Goal: Task Accomplishment & Management: Use online tool/utility

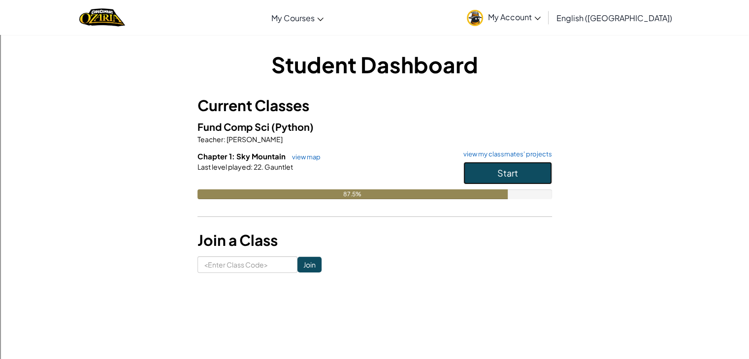
click at [481, 175] on button "Start" at bounding box center [507, 173] width 89 height 23
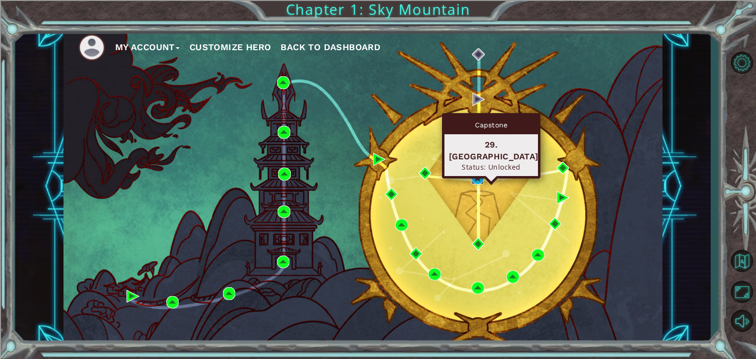
click at [475, 177] on img at bounding box center [478, 178] width 13 height 13
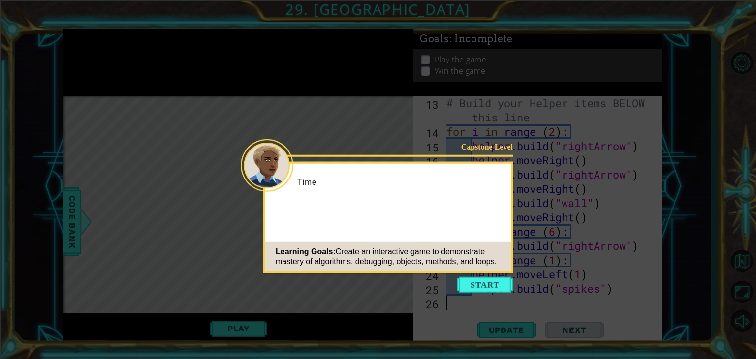
scroll to position [199, 0]
click at [465, 283] on button "Start" at bounding box center [485, 285] width 56 height 16
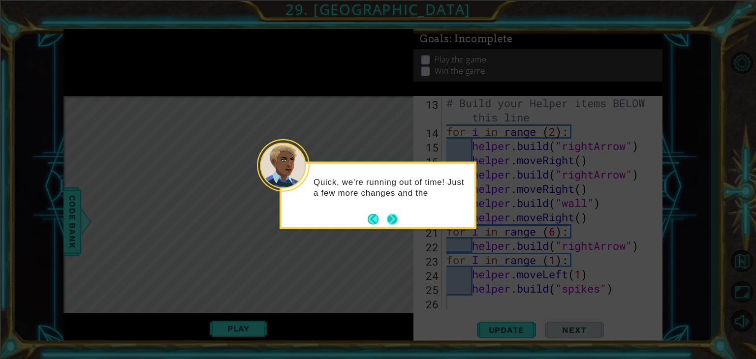
click at [397, 218] on button "Next" at bounding box center [392, 219] width 11 height 11
click at [390, 219] on button "Next" at bounding box center [392, 219] width 11 height 11
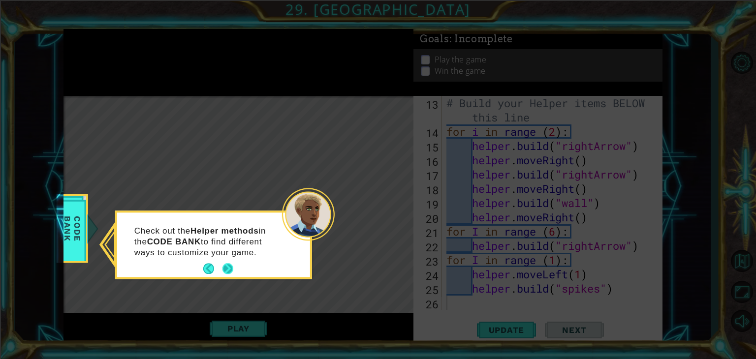
click at [230, 264] on button "Next" at bounding box center [228, 269] width 11 height 11
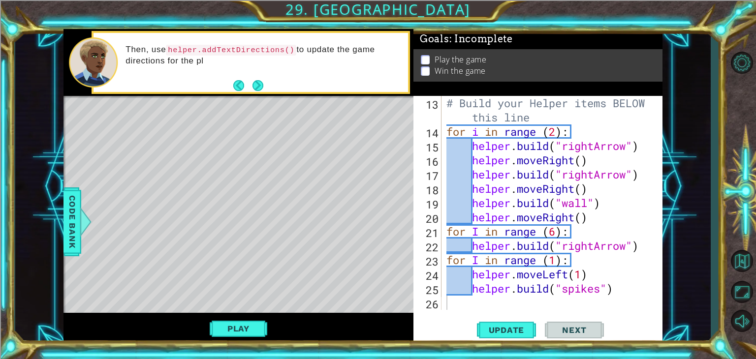
drag, startPoint x: 251, startPoint y: 85, endPoint x: 257, endPoint y: 92, distance: 8.4
click at [252, 92] on footer at bounding box center [248, 85] width 30 height 15
click at [258, 87] on button "Next" at bounding box center [258, 85] width 11 height 11
click at [510, 330] on span "Update" at bounding box center [507, 330] width 56 height 10
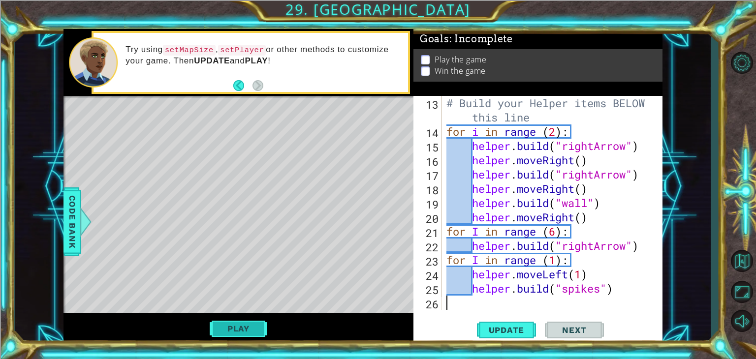
click at [246, 332] on button "Play" at bounding box center [239, 329] width 58 height 19
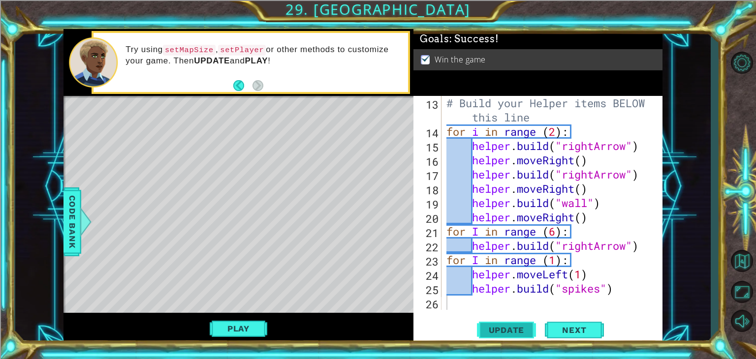
click at [505, 326] on span "Update" at bounding box center [507, 330] width 56 height 10
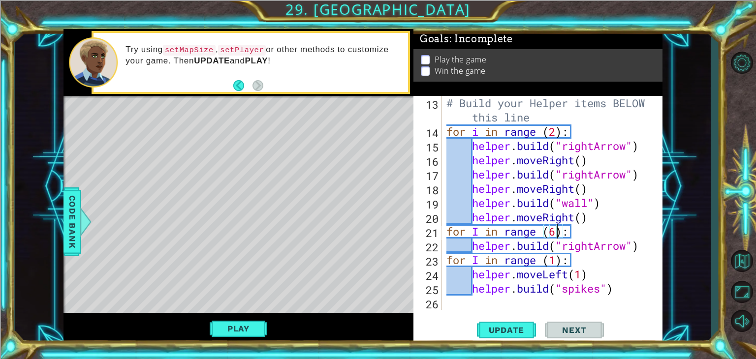
click at [555, 231] on div "# Build your Helper items BELOW this line for i in range ( 2 ) : helper . build…" at bounding box center [551, 224] width 213 height 257
click at [519, 326] on span "Update" at bounding box center [507, 330] width 56 height 10
click at [263, 323] on button "Play" at bounding box center [239, 329] width 58 height 19
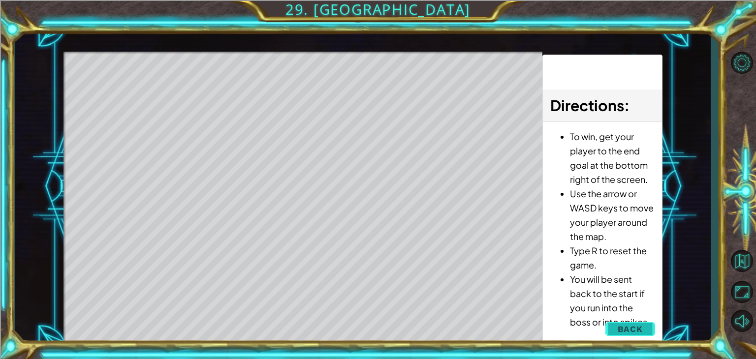
click at [636, 327] on span "Back" at bounding box center [630, 329] width 25 height 10
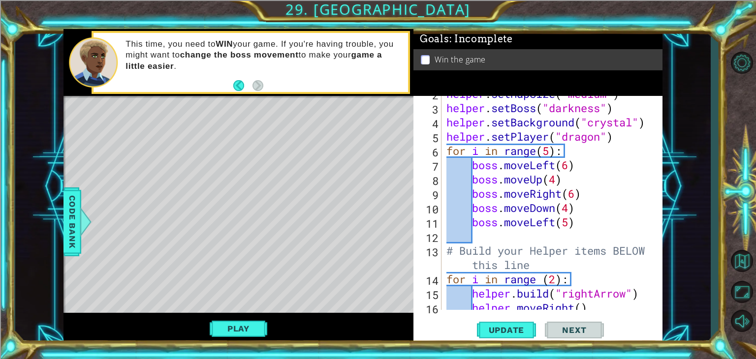
scroll to position [52, 0]
click at [556, 184] on div "helper . setMapSize ( "medium" ) helper . setBoss ( "darkness" ) helper . setBa…" at bounding box center [551, 208] width 213 height 243
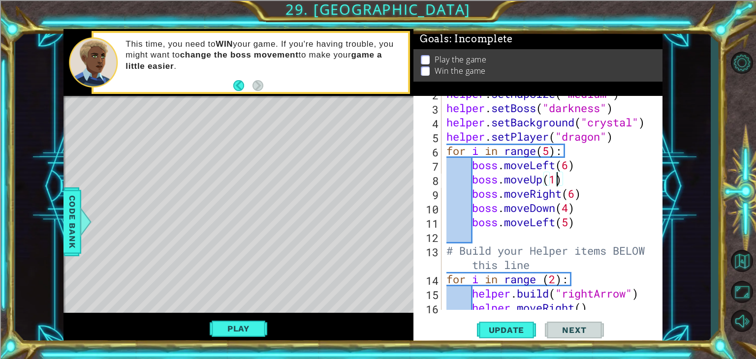
scroll to position [0, 4]
click at [508, 328] on span "Update" at bounding box center [507, 330] width 56 height 10
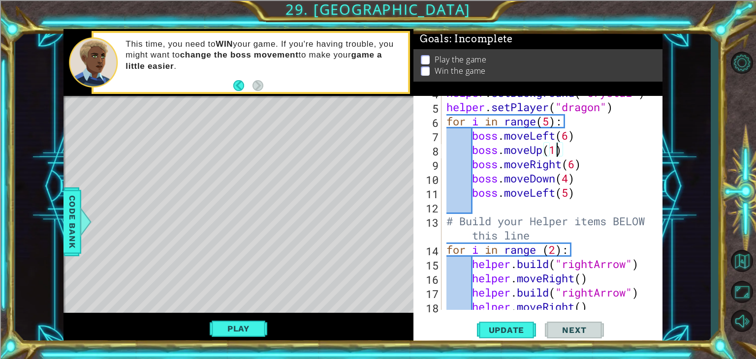
scroll to position [82, 0]
click at [555, 245] on div "helper . setBackground ( "crystal" ) helper . setPlayer ( "dragon" ) for i in r…" at bounding box center [551, 207] width 213 height 243
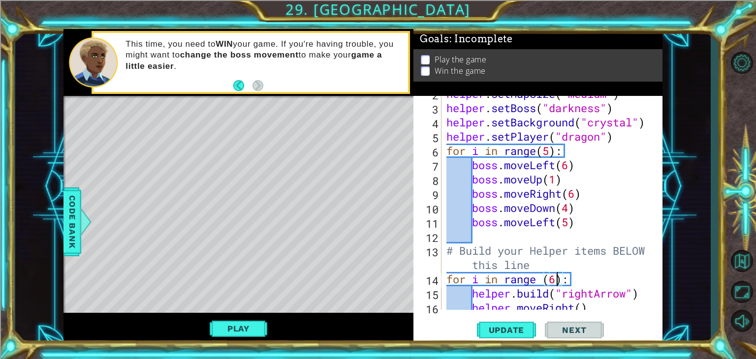
scroll to position [23, 0]
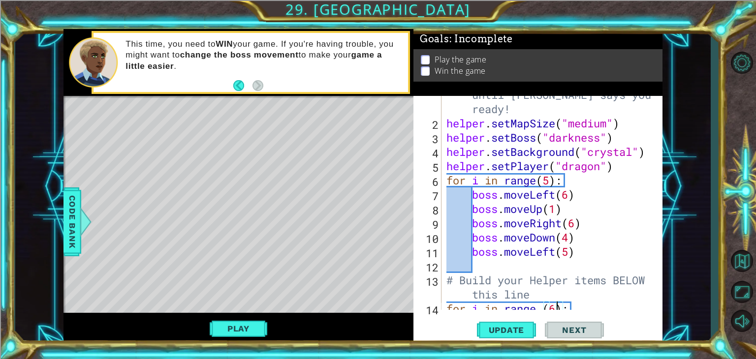
click at [551, 184] on div "# Don't touch the boss code until [PERSON_NAME] says you're ready! helper . set…" at bounding box center [551, 208] width 213 height 271
click at [485, 323] on button "Update" at bounding box center [506, 330] width 59 height 25
click at [256, 324] on button "Play" at bounding box center [239, 329] width 58 height 19
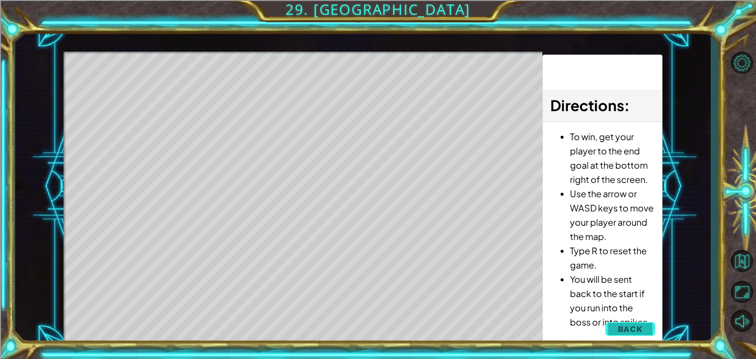
click at [646, 329] on button "Back" at bounding box center [631, 330] width 50 height 20
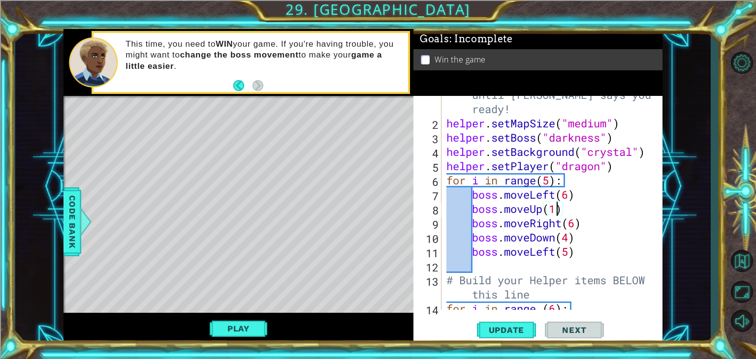
click at [554, 210] on div "# Don't touch the boss code until [PERSON_NAME] says you're ready! helper . set…" at bounding box center [551, 208] width 213 height 271
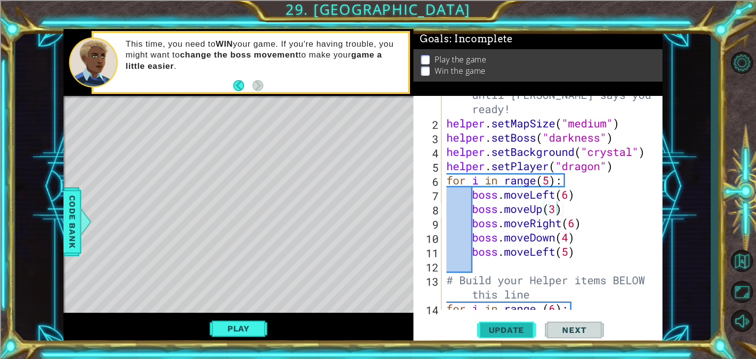
click at [508, 334] on span "Update" at bounding box center [507, 330] width 56 height 10
click at [235, 331] on button "Play" at bounding box center [239, 329] width 58 height 19
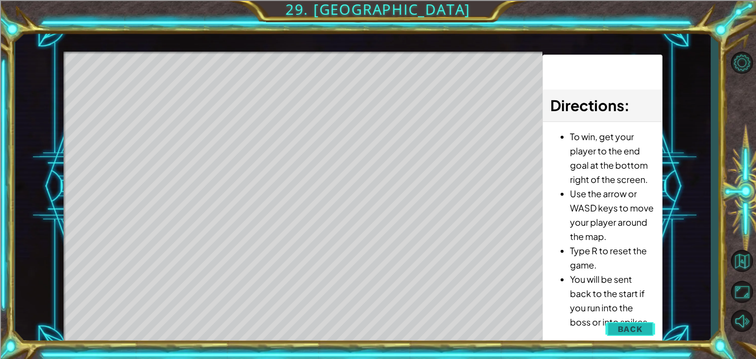
click at [637, 327] on span "Back" at bounding box center [630, 329] width 25 height 10
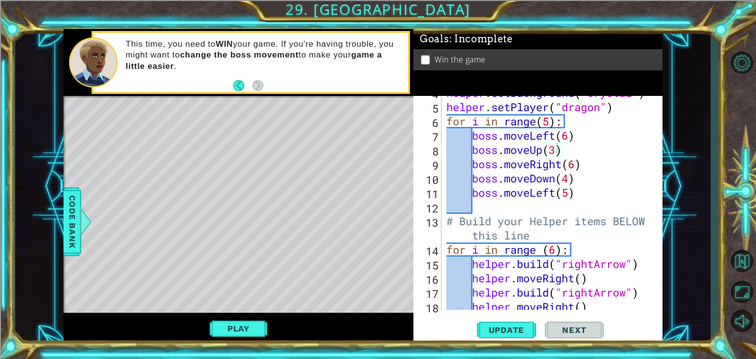
scroll to position [82, 0]
click at [76, 246] on span "Code Bank" at bounding box center [72, 222] width 16 height 60
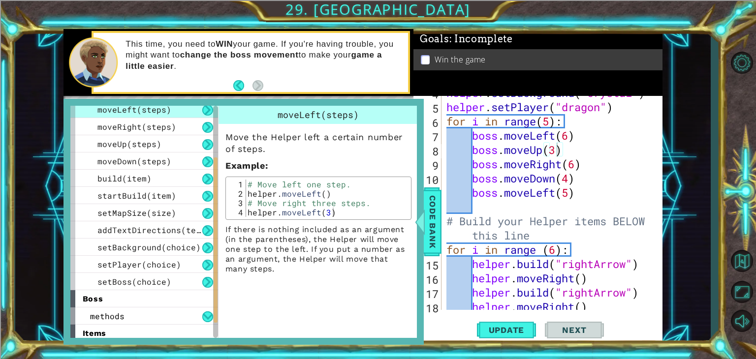
scroll to position [112, 0]
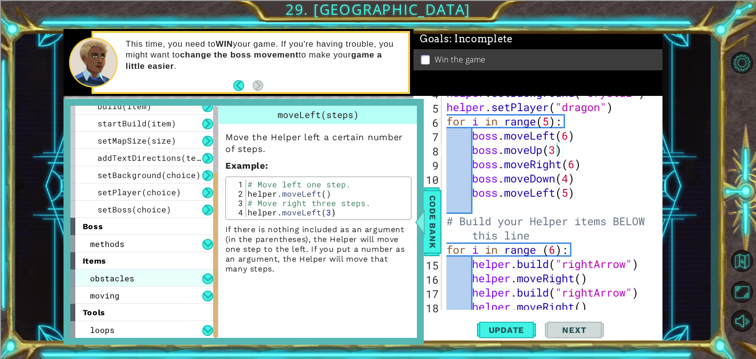
click at [118, 277] on span "obstacles" at bounding box center [112, 278] width 44 height 10
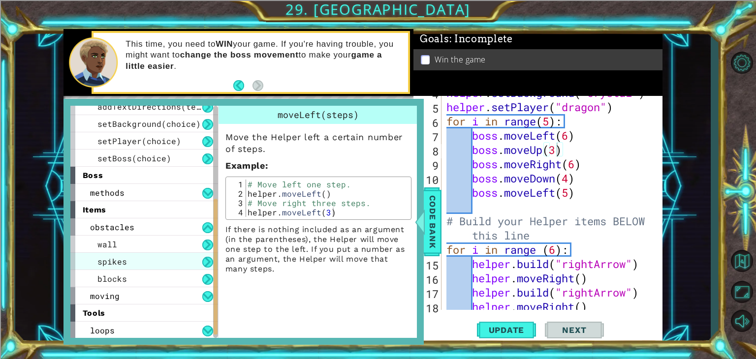
scroll to position [163, 0]
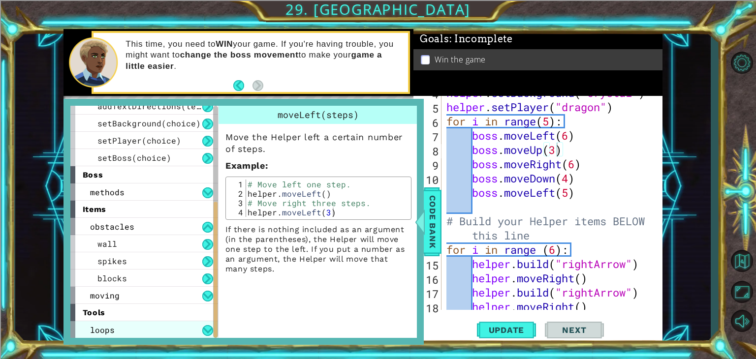
click at [149, 324] on div "loops" at bounding box center [144, 330] width 148 height 17
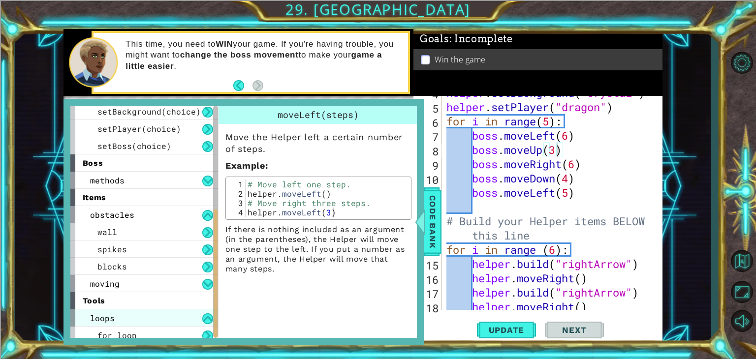
scroll to position [181, 0]
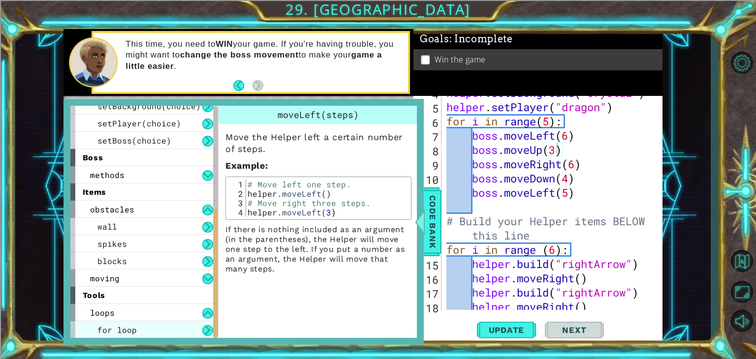
click at [182, 327] on div "for loop" at bounding box center [144, 330] width 148 height 17
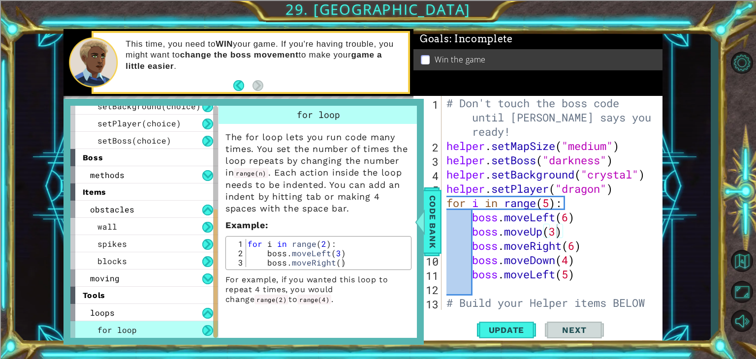
scroll to position [0, 0]
click at [547, 204] on div "# Don't touch the boss code until [PERSON_NAME] says you're ready! helper . set…" at bounding box center [551, 239] width 213 height 286
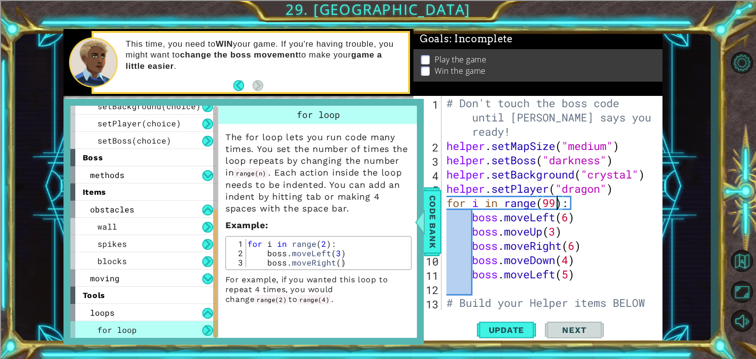
scroll to position [0, 5]
click at [528, 332] on span "Update" at bounding box center [507, 330] width 56 height 10
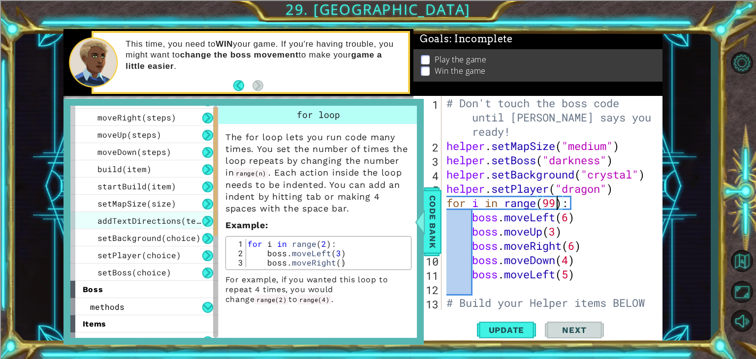
scroll to position [0, 0]
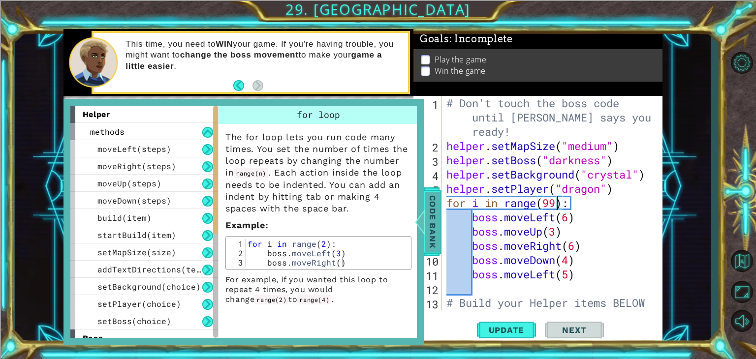
click at [422, 221] on div at bounding box center [420, 222] width 12 height 30
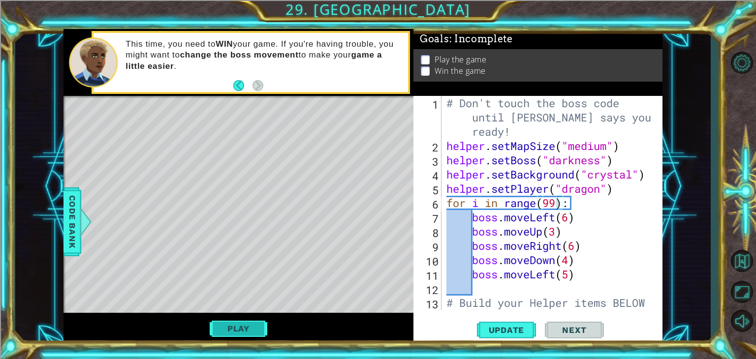
click at [234, 328] on button "Play" at bounding box center [239, 329] width 58 height 19
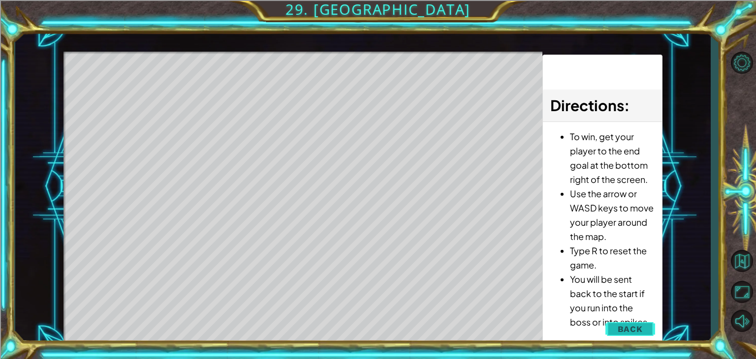
click at [623, 334] on button "Back" at bounding box center [631, 330] width 50 height 20
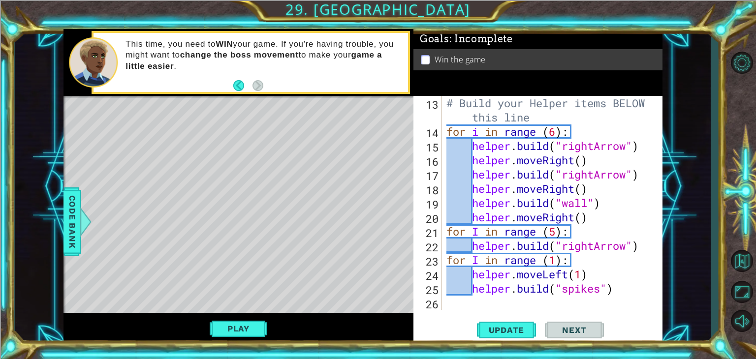
scroll to position [199, 0]
click at [496, 335] on span "Update" at bounding box center [507, 330] width 56 height 10
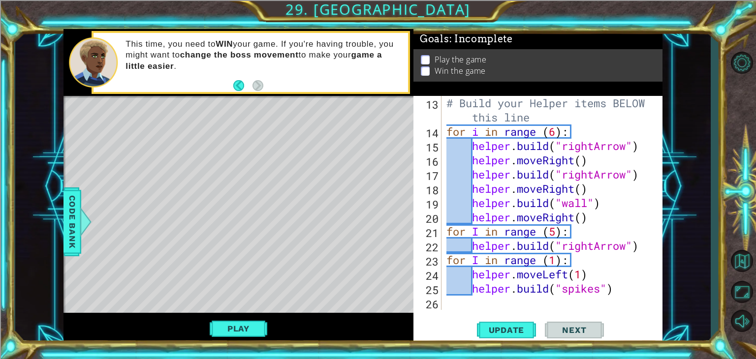
click at [627, 290] on div "# Build your Helper items BELOW this line for i in range ( 6 ) : helper . build…" at bounding box center [551, 224] width 213 height 257
type textarea "[DOMAIN_NAME]("spikes")"
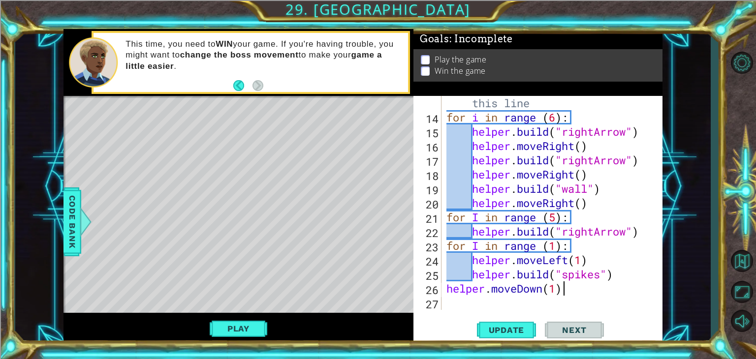
scroll to position [0, 4]
type textarea "helper.moveDown(1)"
click at [510, 330] on span "Update" at bounding box center [507, 330] width 56 height 10
click at [467, 299] on div "# Build your Helper items BELOW this line for i in range ( 6 ) : helper . build…" at bounding box center [551, 210] width 213 height 257
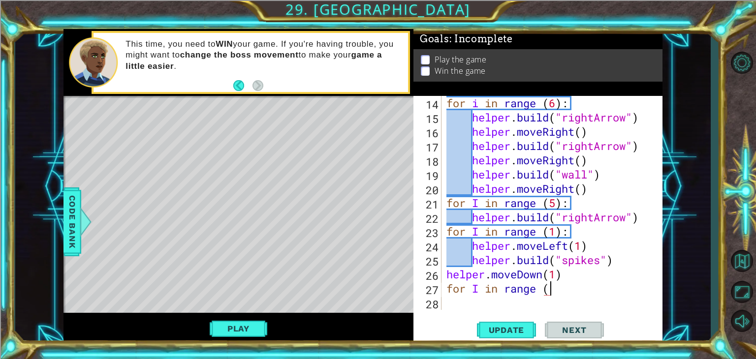
scroll to position [0, 4]
type textarea "for I in range (5)"
click at [499, 300] on div "for i in range ( 6 ) : helper . build ( "rightArrow" ) helper . moveRight ( ) h…" at bounding box center [551, 217] width 213 height 243
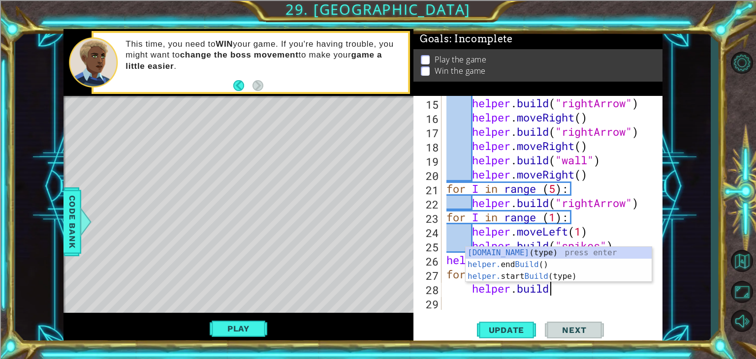
scroll to position [0, 4]
click at [507, 251] on div "[DOMAIN_NAME] (type) press enter helper. end Build () press enter helper. start…" at bounding box center [559, 276] width 186 height 59
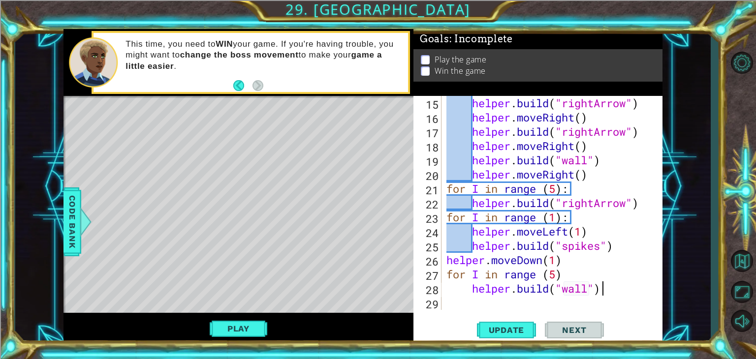
click at [603, 283] on div "helper . build ( "rightArrow" ) helper . moveRight ( ) helper . build ( "rightA…" at bounding box center [551, 217] width 213 height 243
click at [522, 327] on span "Update" at bounding box center [507, 330] width 56 height 10
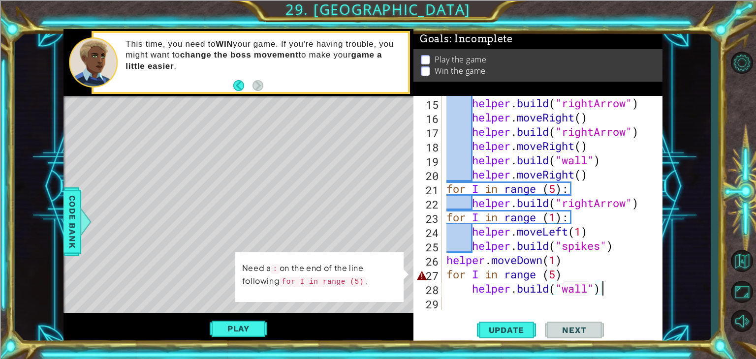
click at [571, 281] on div "helper . build ( "rightArrow" ) helper . moveRight ( ) helper . build ( "rightA…" at bounding box center [551, 217] width 213 height 243
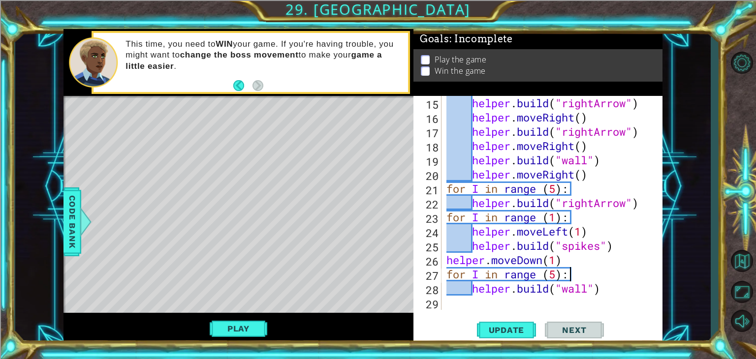
scroll to position [0, 5]
click at [503, 322] on button "Update" at bounding box center [506, 330] width 59 height 25
click at [263, 333] on button "Play" at bounding box center [239, 329] width 58 height 19
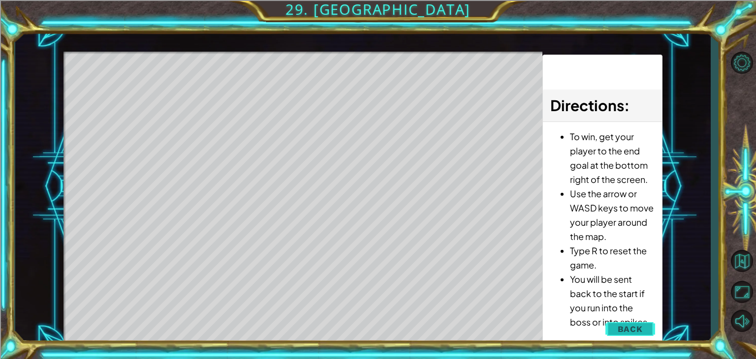
click at [624, 334] on button "Back" at bounding box center [631, 330] width 50 height 20
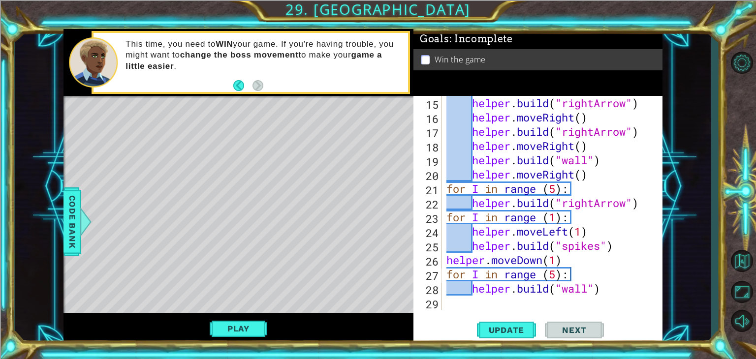
type textarea "helper.moveDown(1)"
click at [544, 263] on div "helper . build ( "rightArrow" ) helper . moveRight ( ) helper . build ( "rightA…" at bounding box center [551, 217] width 213 height 243
click at [559, 262] on div "helper . build ( "rightArrow" ) helper . moveRight ( ) helper . build ( "rightA…" at bounding box center [551, 217] width 213 height 243
click at [565, 260] on div "helper . build ( "rightArrow" ) helper . moveRight ( ) helper . build ( "rightA…" at bounding box center [551, 217] width 213 height 243
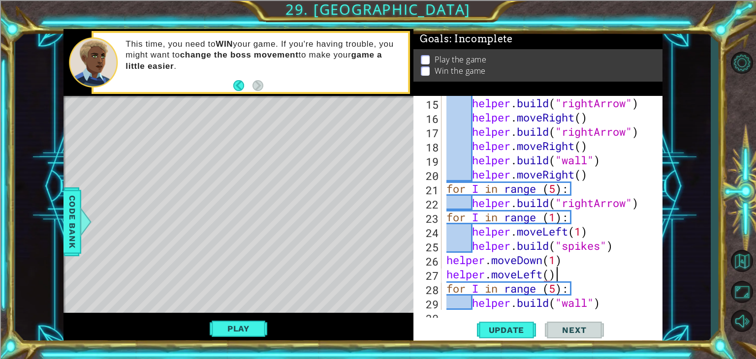
scroll to position [0, 4]
click at [517, 327] on span "Update" at bounding box center [507, 330] width 56 height 10
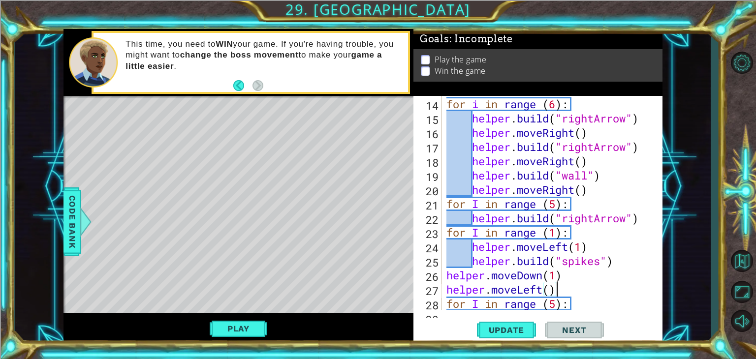
scroll to position [257, 0]
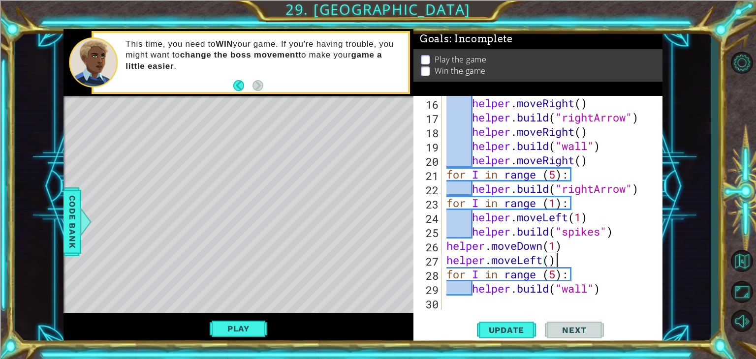
click at [599, 288] on div "helper . moveRight ( ) helper . build ( "rightArrow" ) helper . moveRight ( ) h…" at bounding box center [551, 217] width 213 height 243
click at [556, 275] on div "helper . moveRight ( ) helper . build ( "rightArrow" ) helper . moveRight ( ) h…" at bounding box center [551, 217] width 213 height 243
type textarea "for I in range (1):"
click at [557, 304] on div "helper . moveRight ( ) helper . build ( "rightArrow" ) helper . moveRight ( ) h…" at bounding box center [551, 217] width 213 height 243
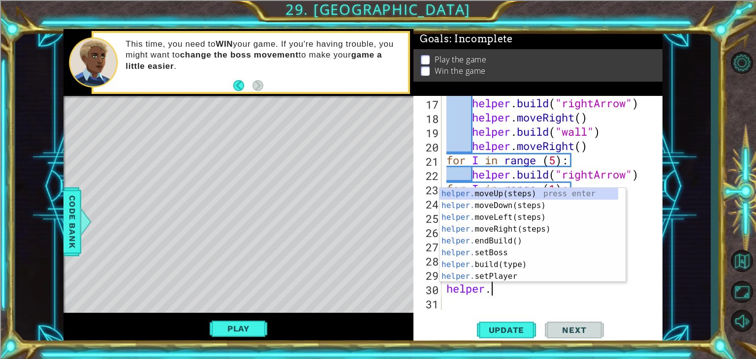
scroll to position [0, 1]
type textarea "helper.m"
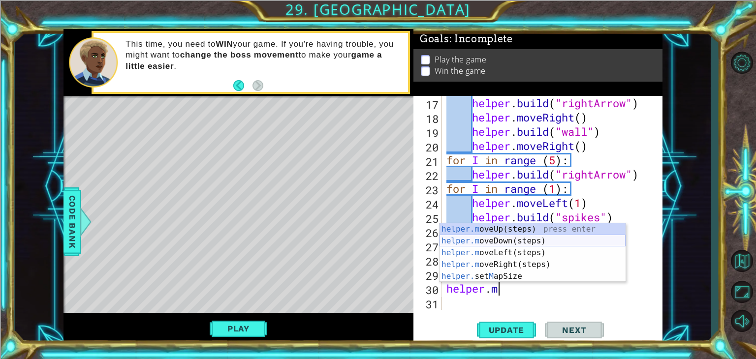
click at [548, 243] on div "helper.m oveUp(steps) press enter helper.m oveDown(steps) press enter helper.m …" at bounding box center [533, 265] width 186 height 83
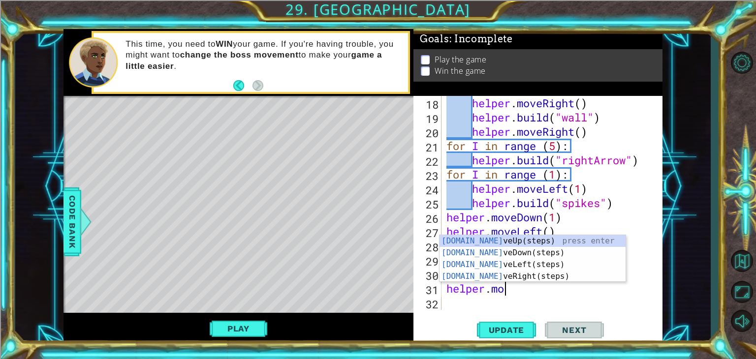
type textarea "helper.move"
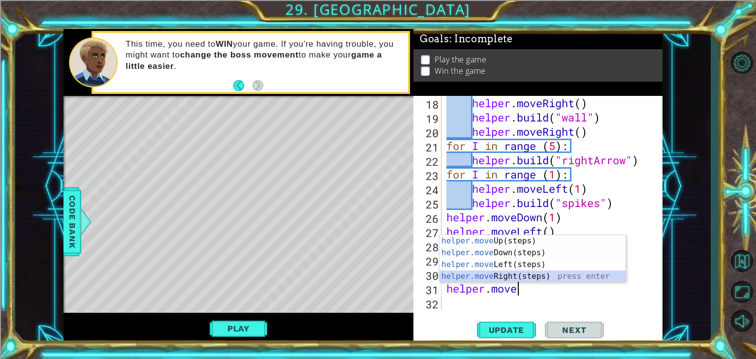
click at [503, 274] on div "helper.move Up(steps) press enter helper.move Down(steps) press enter helper.mo…" at bounding box center [533, 270] width 186 height 71
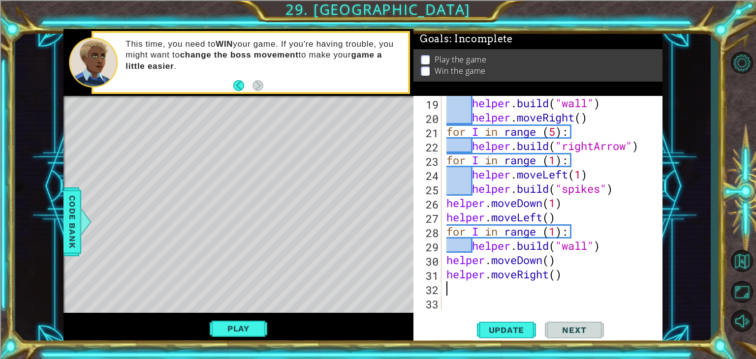
scroll to position [299, 0]
click at [558, 275] on div "helper . build ( "wall" ) helper . moveRight ( ) for I in range ( 5 ) : helper …" at bounding box center [551, 217] width 213 height 243
type textarea "helper.moveRight(2)"
click at [532, 290] on div "helper . build ( "wall" ) helper . moveRight ( ) for I in range ( 5 ) : helper …" at bounding box center [551, 217] width 213 height 243
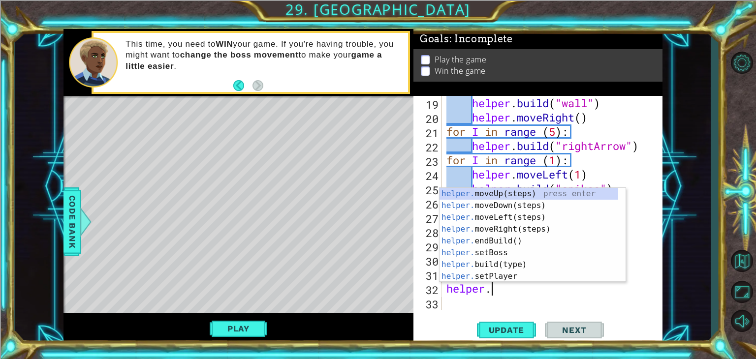
scroll to position [0, 1]
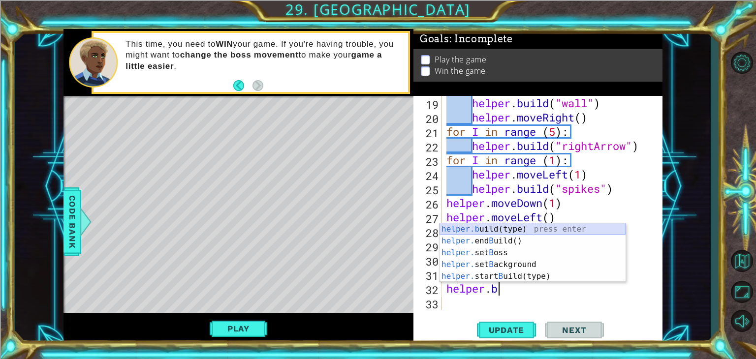
click at [585, 234] on div "helper.b uild(type) press enter helper. end B uild() press enter helper. set B …" at bounding box center [533, 265] width 186 height 83
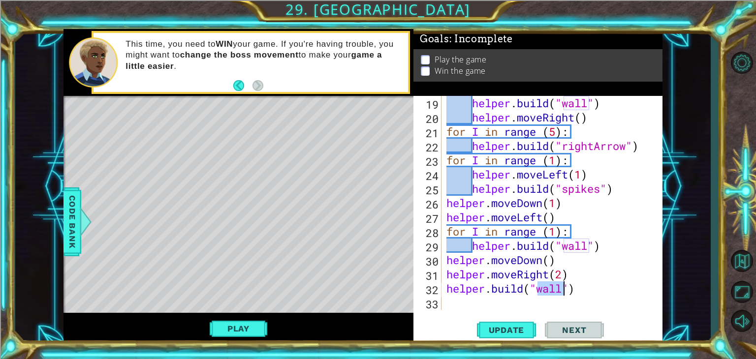
click at [593, 288] on div "helper . build ( "wall" ) helper . moveRight ( ) for I in range ( 5 ) : helper …" at bounding box center [551, 217] width 213 height 243
type textarea "[DOMAIN_NAME]("wall")"
click at [524, 329] on span "Update" at bounding box center [507, 330] width 56 height 10
click at [69, 240] on span "Code Bank" at bounding box center [72, 222] width 16 height 60
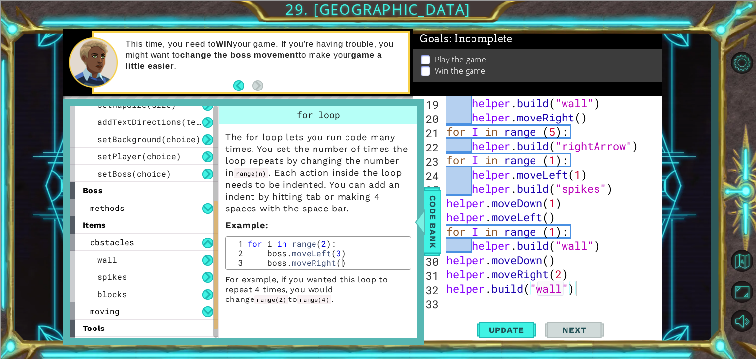
scroll to position [181, 0]
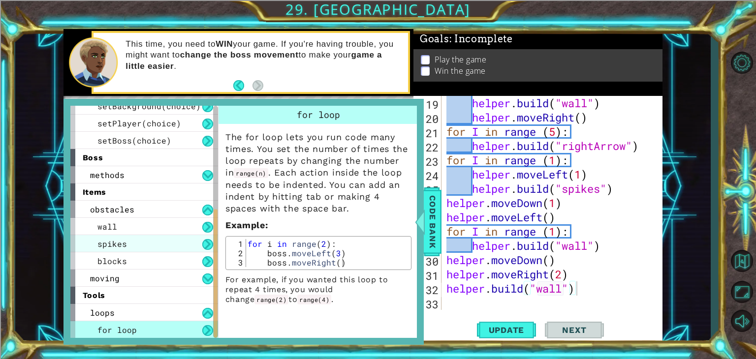
click at [195, 243] on div "spikes" at bounding box center [144, 243] width 148 height 17
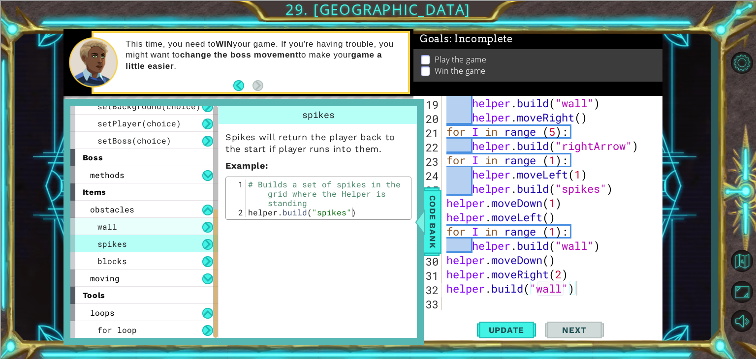
click at [193, 230] on div "wall" at bounding box center [144, 226] width 148 height 17
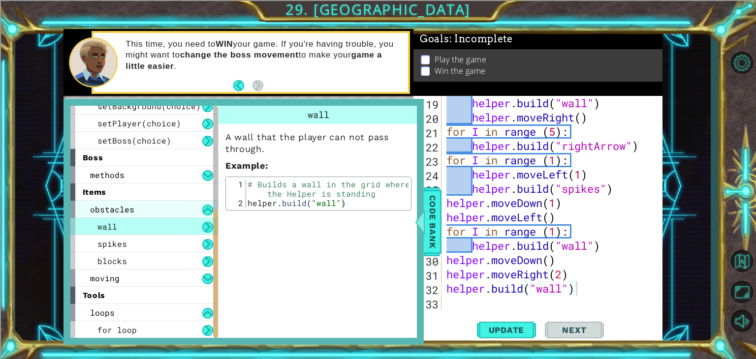
click at [193, 213] on div "obstacles" at bounding box center [144, 209] width 148 height 17
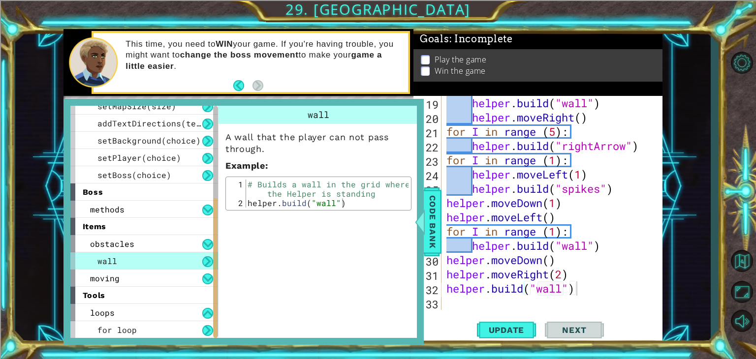
scroll to position [129, 0]
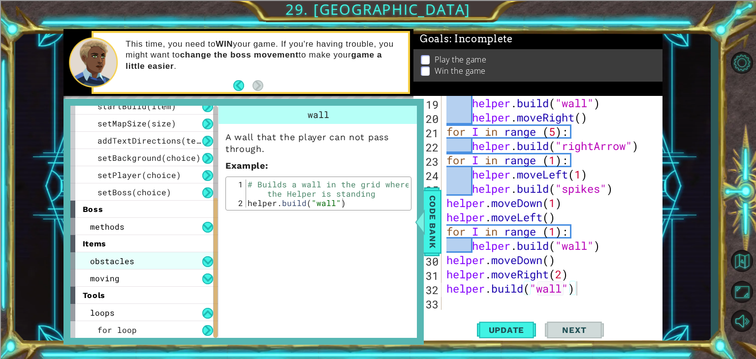
click at [195, 256] on div "obstacles" at bounding box center [144, 261] width 148 height 17
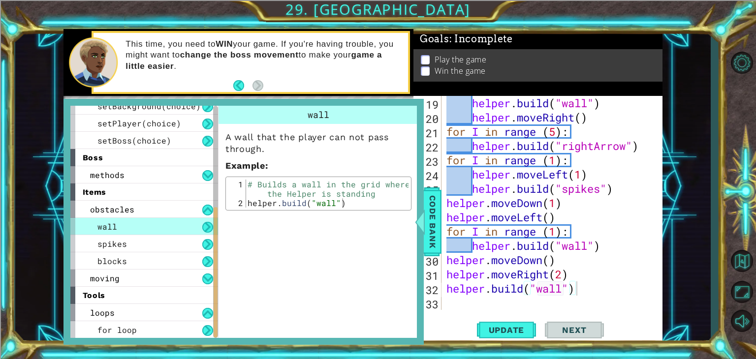
scroll to position [181, 0]
click at [188, 273] on div "moving" at bounding box center [144, 278] width 148 height 17
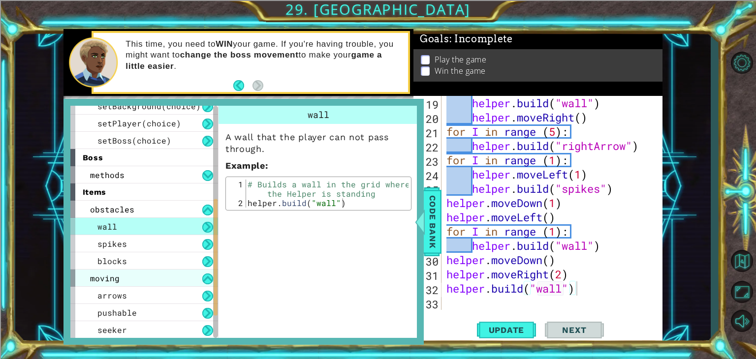
scroll to position [230, 0]
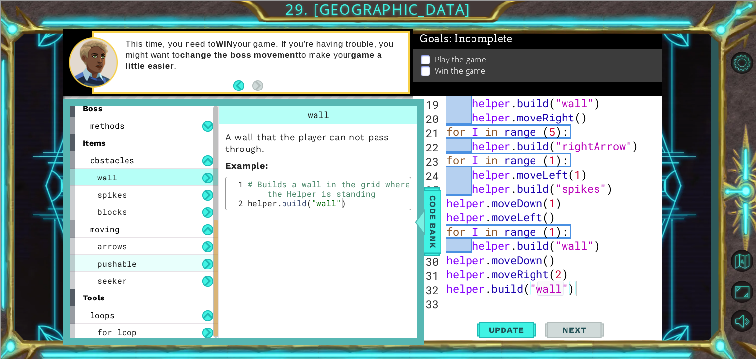
click at [199, 260] on div "pushable" at bounding box center [144, 263] width 148 height 17
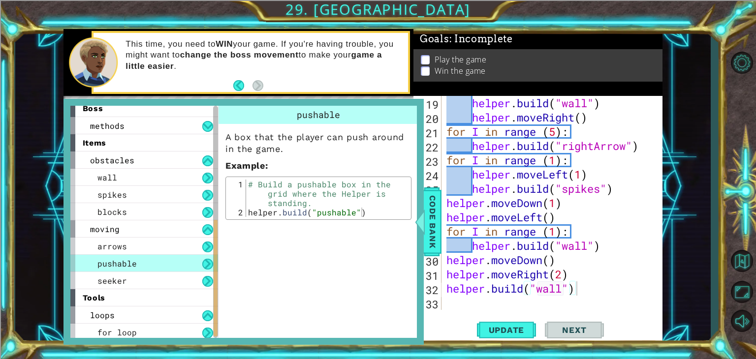
scroll to position [0, 0]
click at [497, 301] on div "helper . build ( "wall" ) helper . moveRight ( ) for I in range ( 5 ) : helper …" at bounding box center [551, 217] width 213 height 243
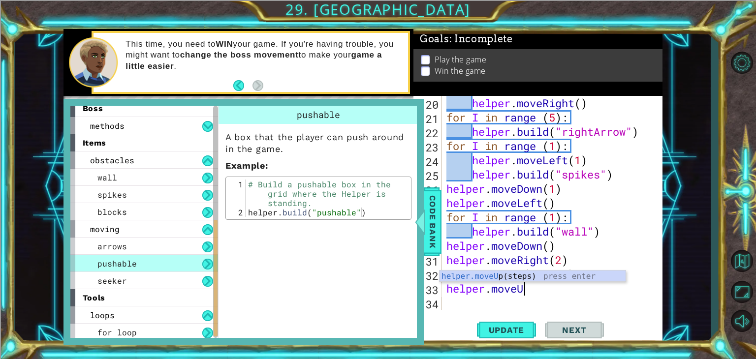
scroll to position [0, 3]
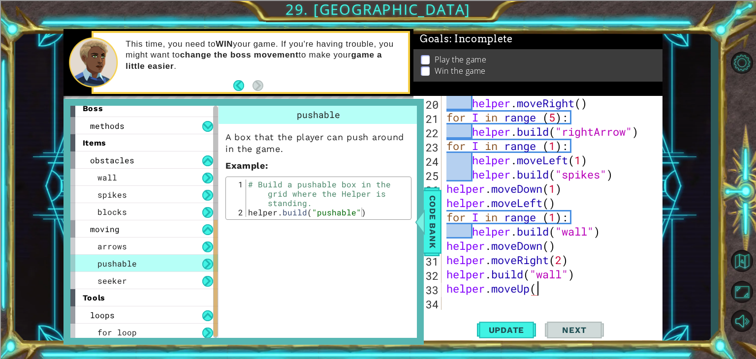
type textarea "helper.moveUp()"
click at [484, 305] on div "helper . moveRight ( ) for I in range ( 5 ) : helper . build ( "rightArrow" ) f…" at bounding box center [551, 217] width 213 height 243
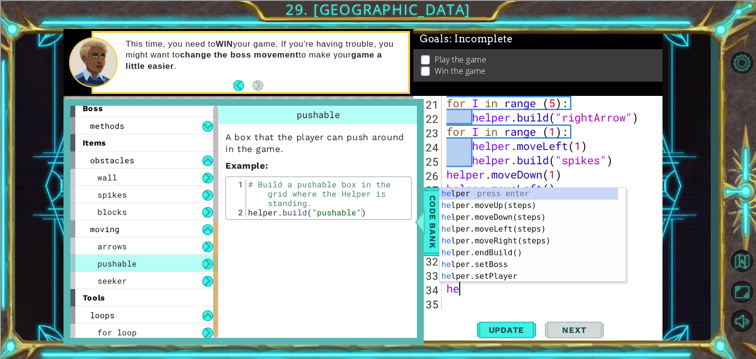
scroll to position [0, 0]
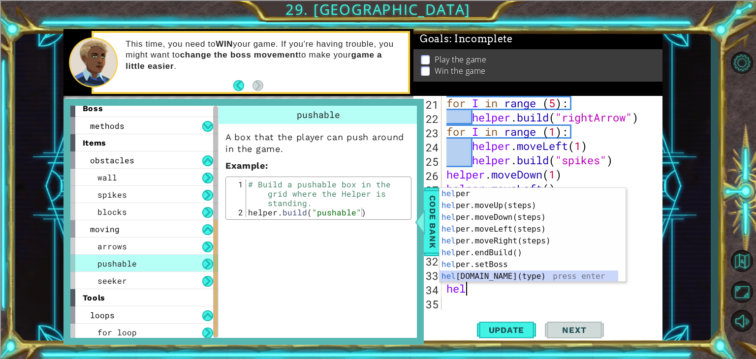
click at [502, 274] on div "hel per press enter hel per.moveUp(steps) press enter hel per.moveDown(steps) p…" at bounding box center [529, 247] width 179 height 118
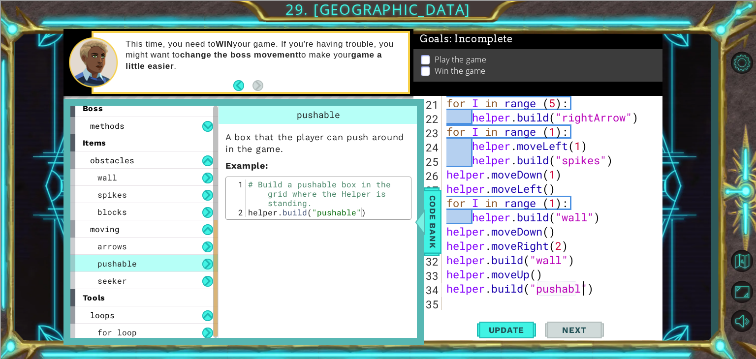
scroll to position [0, 6]
click at [601, 296] on div "for I in range ( 5 ) : helper . build ( "rightArrow" ) for I in range ( 1 ) : h…" at bounding box center [551, 217] width 213 height 243
click at [507, 329] on span "Update" at bounding box center [507, 330] width 56 height 10
click at [427, 209] on span "Code Bank" at bounding box center [433, 222] width 16 height 60
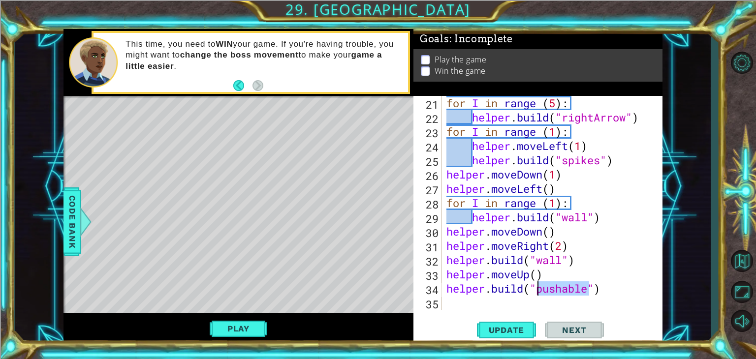
drag, startPoint x: 591, startPoint y: 288, endPoint x: 540, endPoint y: 290, distance: 51.2
click at [540, 290] on div "for I in range ( 5 ) : helper . build ( "rightArrow" ) for I in range ( 1 ) : h…" at bounding box center [551, 217] width 213 height 243
click at [512, 334] on span "Update" at bounding box center [507, 330] width 56 height 10
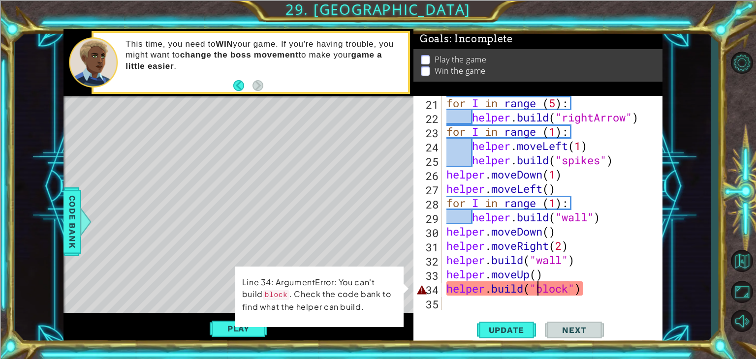
click at [540, 289] on div "for I in range ( 5 ) : helper . build ( "rightArrow" ) for I in range ( 1 ) : h…" at bounding box center [551, 217] width 213 height 243
click at [65, 254] on div "Code Bank" at bounding box center [73, 222] width 18 height 69
click at [0, 0] on div "moving" at bounding box center [0, 0] width 0 height 0
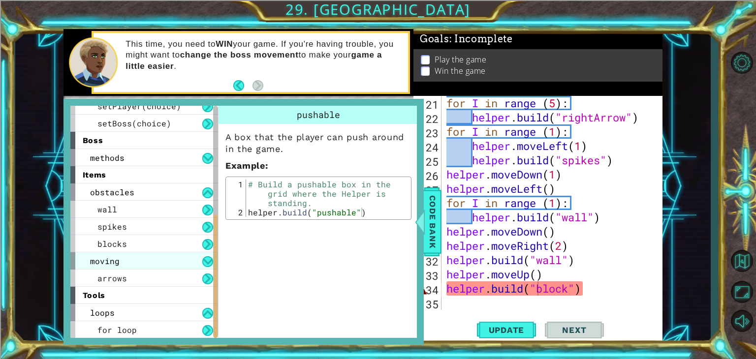
scroll to position [181, 0]
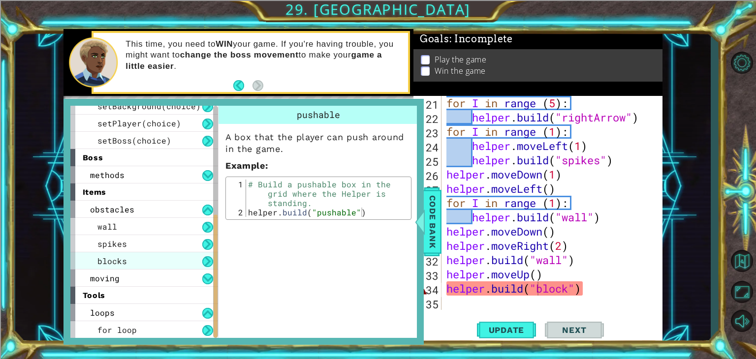
click at [161, 257] on div "blocks" at bounding box center [144, 261] width 148 height 17
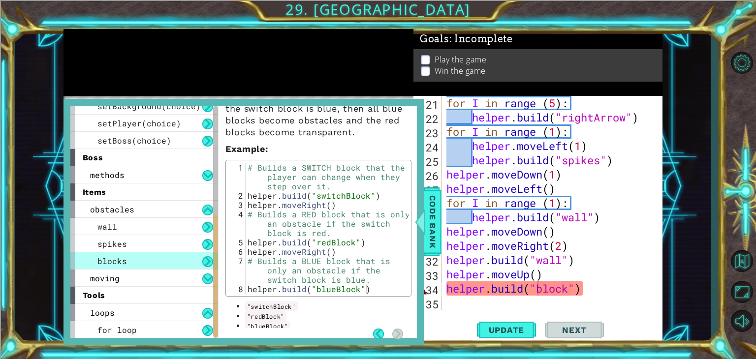
scroll to position [104, 0]
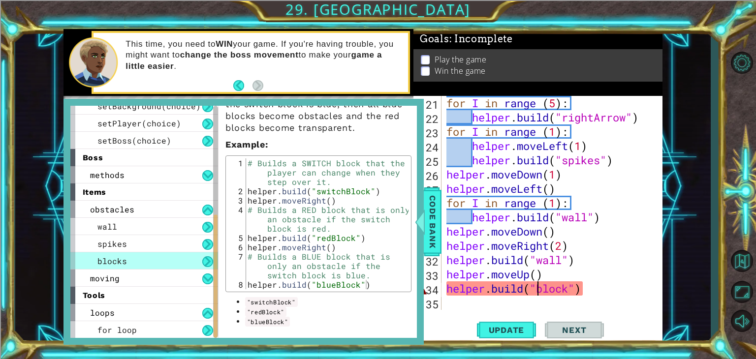
click at [539, 290] on div "for I in range ( 5 ) : helper . build ( "rightArrow" ) for I in range ( 1 ) : h…" at bounding box center [551, 217] width 213 height 243
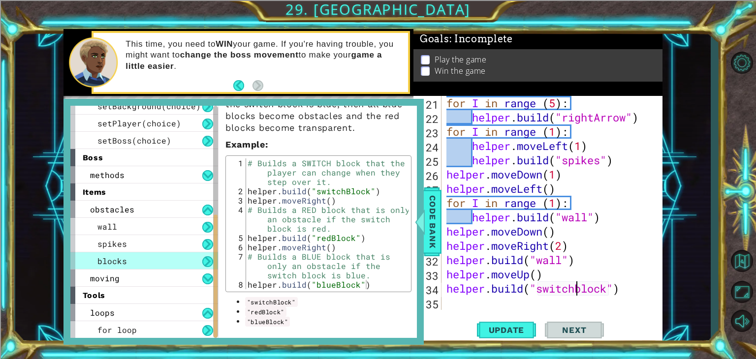
scroll to position [0, 6]
click at [583, 292] on div "for I in range ( 5 ) : helper . build ( "rightArrow" ) for I in range ( 1 ) : h…" at bounding box center [551, 217] width 213 height 243
type textarea "[DOMAIN_NAME]("switchBlock")"
click at [512, 332] on span "Update" at bounding box center [507, 330] width 56 height 10
click at [428, 231] on span "Code Bank" at bounding box center [433, 222] width 16 height 60
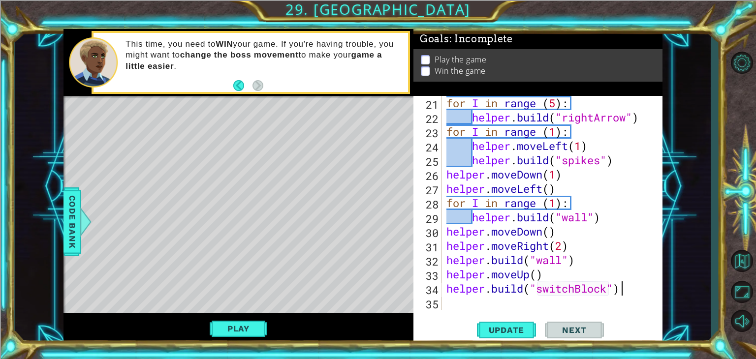
click at [621, 288] on div "for I in range ( 5 ) : helper . build ( "rightArrow" ) for I in range ( 1 ) : h…" at bounding box center [551, 217] width 213 height 243
click at [500, 297] on div "for I in range ( 5 ) : helper . build ( "rightArrow" ) for I in range ( 1 ) : h…" at bounding box center [551, 217] width 213 height 243
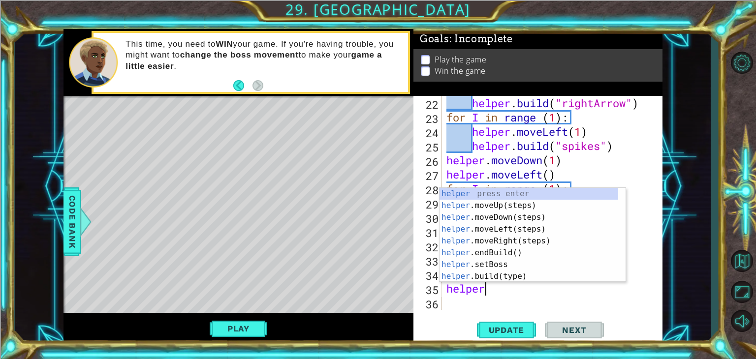
scroll to position [0, 1]
type textarea "helper.m"
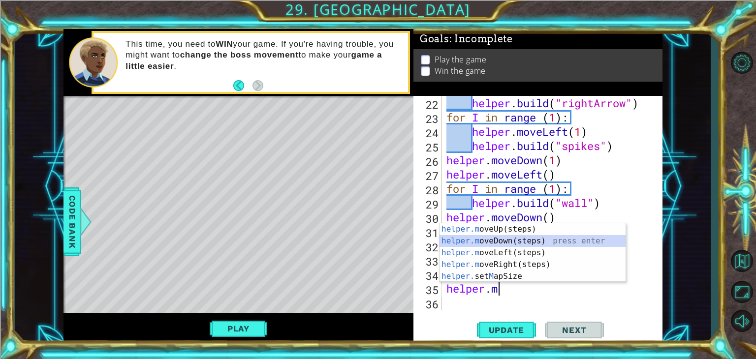
click at [503, 241] on div "helper.m oveUp(steps) press enter helper.m oveDown(steps) press enter helper.m …" at bounding box center [533, 265] width 186 height 83
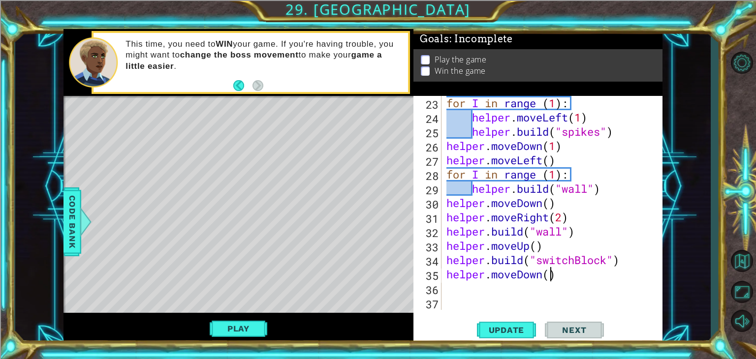
click at [548, 279] on div "for I in range ( 1 ) : helper . moveLeft ( 1 ) helper . build ( "spikes" ) help…" at bounding box center [551, 217] width 213 height 243
type textarea "helper.moveDown(3)"
click at [540, 288] on div "for I in range ( 1 ) : helper . moveLeft ( 1 ) helper . build ( "spikes" ) help…" at bounding box center [551, 217] width 213 height 243
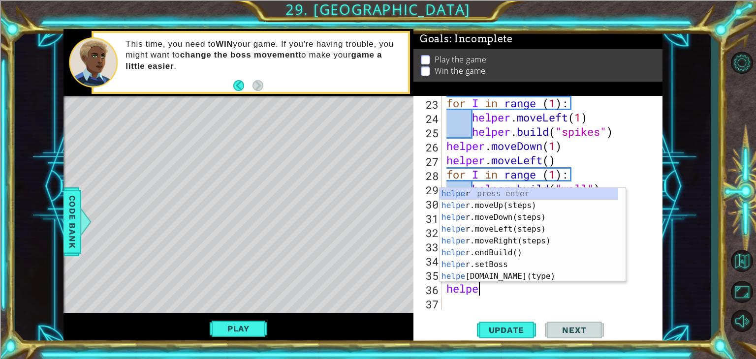
scroll to position [0, 1]
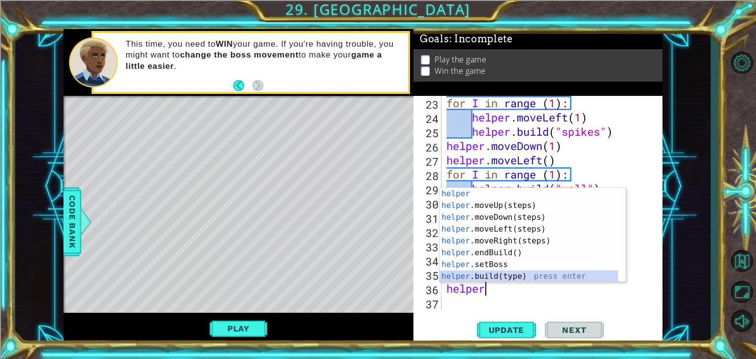
click at [515, 274] on div "helper press enter helper .moveUp(steps) press enter helper .moveDown(steps) pr…" at bounding box center [529, 247] width 179 height 118
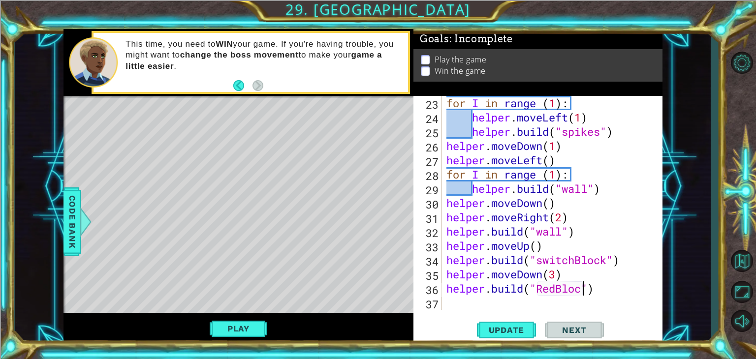
scroll to position [0, 6]
click at [506, 327] on span "Update" at bounding box center [507, 330] width 56 height 10
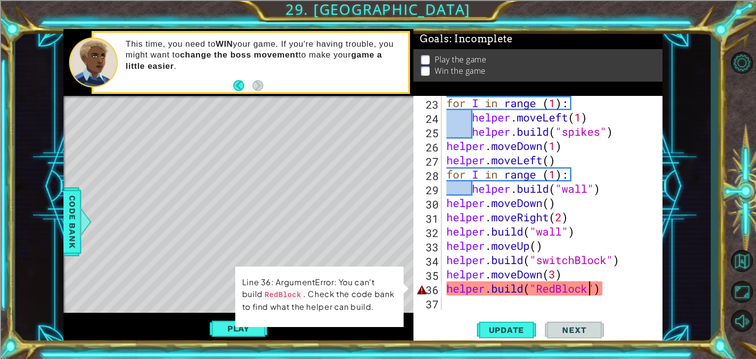
click at [541, 291] on div "for I in range ( 1 ) : helper . moveLeft ( 1 ) helper . build ( "spikes" ) help…" at bounding box center [551, 217] width 213 height 243
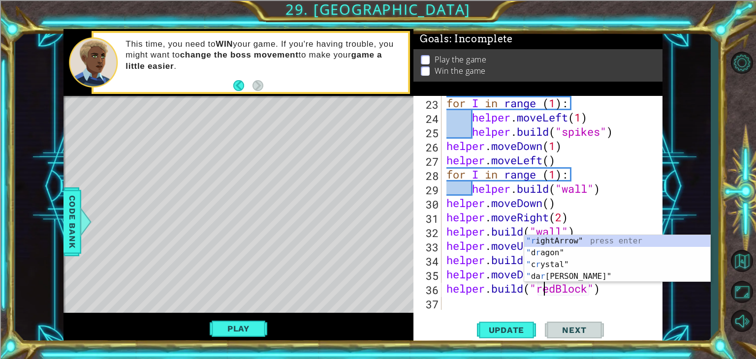
scroll to position [0, 4]
type textarea "[DOMAIN_NAME]("redBlock")"
click at [523, 320] on button "Update" at bounding box center [506, 330] width 59 height 25
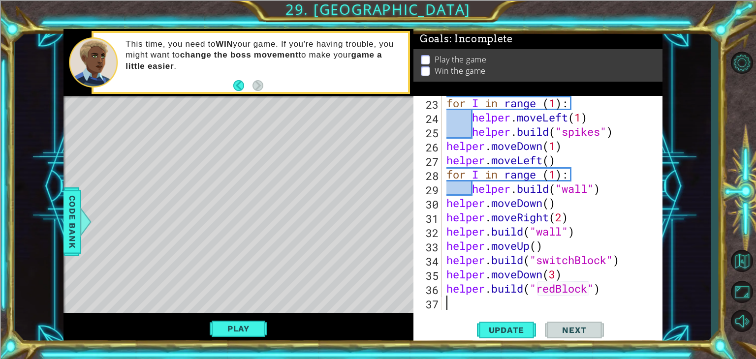
click at [530, 300] on div "for I in range ( 1 ) : helper . moveLeft ( 1 ) helper . build ( "spikes" ) help…" at bounding box center [551, 217] width 213 height 243
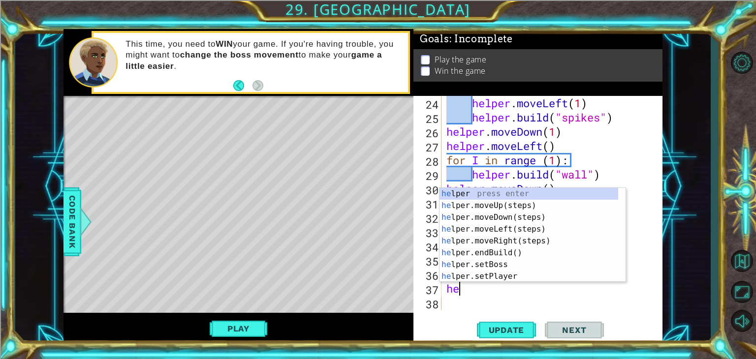
scroll to position [0, 0]
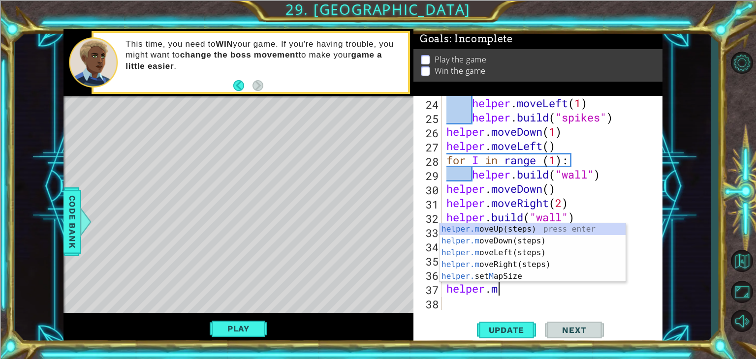
type textarea "[DOMAIN_NAME]"
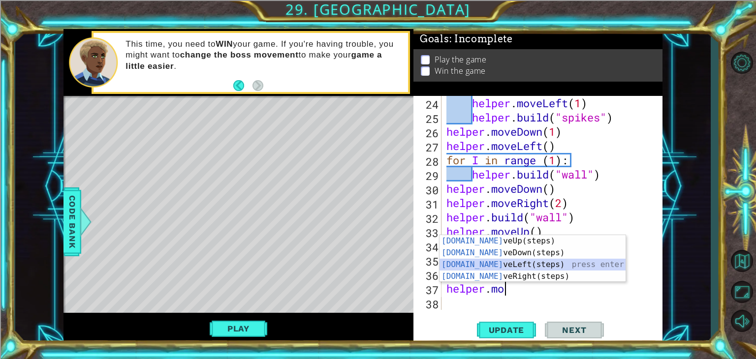
click at [519, 259] on div "[DOMAIN_NAME] veUp(steps) press enter [DOMAIN_NAME] veDown(steps) press enter […" at bounding box center [533, 270] width 186 height 71
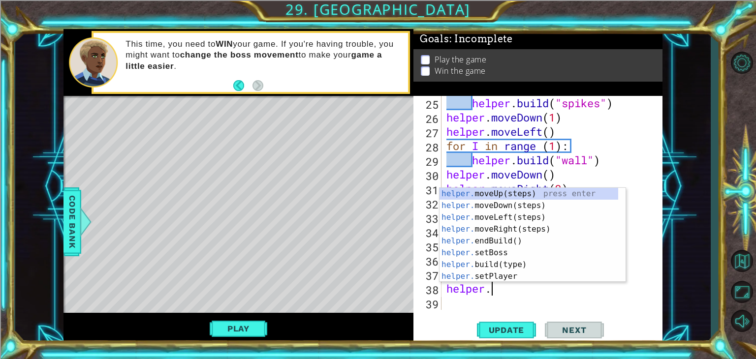
scroll to position [0, 1]
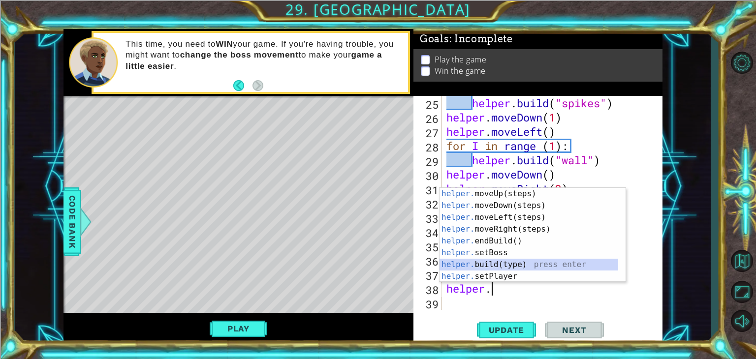
click at [481, 266] on div "helper. moveUp(steps) press enter helper. moveDown(steps) press enter helper. m…" at bounding box center [529, 247] width 179 height 118
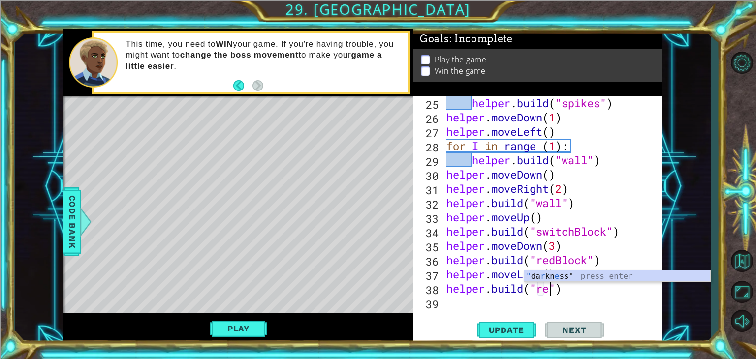
scroll to position [0, 5]
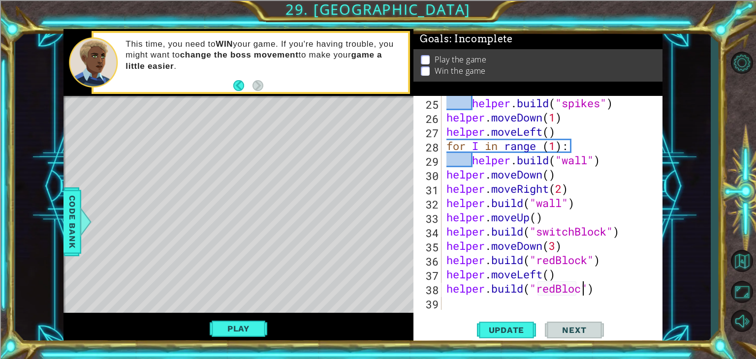
type textarea "[DOMAIN_NAME]("redBlock")"
click at [514, 300] on div "helper . build ( "spikes" ) helper . moveDown ( 1 ) helper . moveLeft ( ) for I…" at bounding box center [551, 217] width 213 height 243
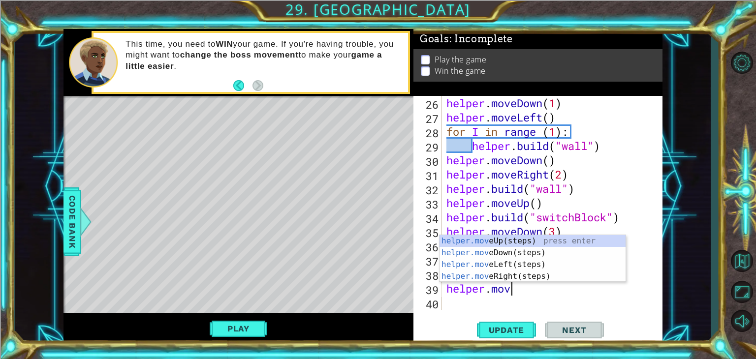
scroll to position [0, 2]
type textarea "helper.moveD"
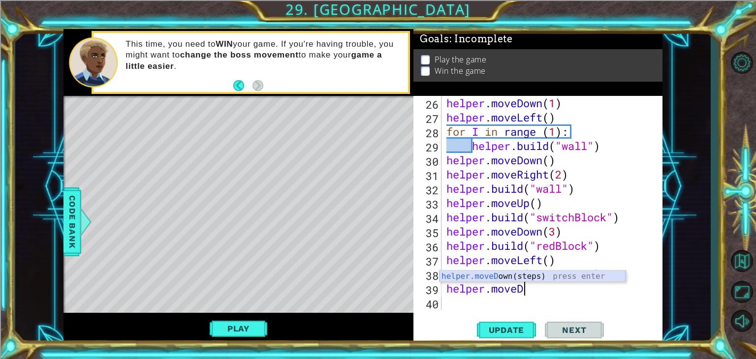
click at [510, 277] on div "helper.moveD own(steps) press enter" at bounding box center [533, 288] width 186 height 35
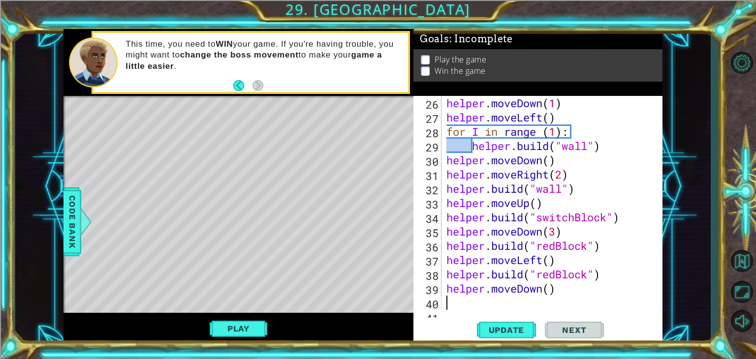
scroll to position [414, 0]
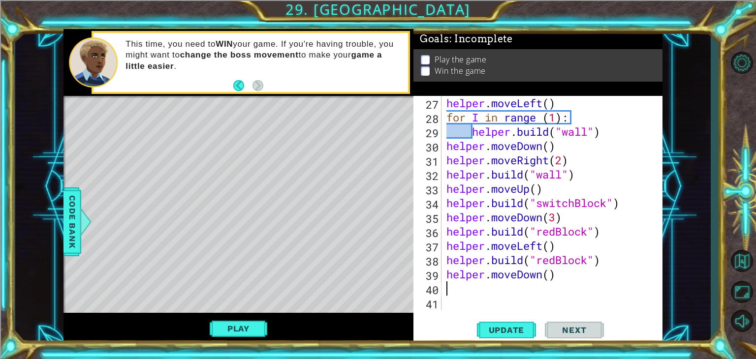
click at [508, 290] on div "helper . moveLeft ( ) for I in range ( 1 ) : helper . build ( "wall" ) helper .…" at bounding box center [551, 217] width 213 height 243
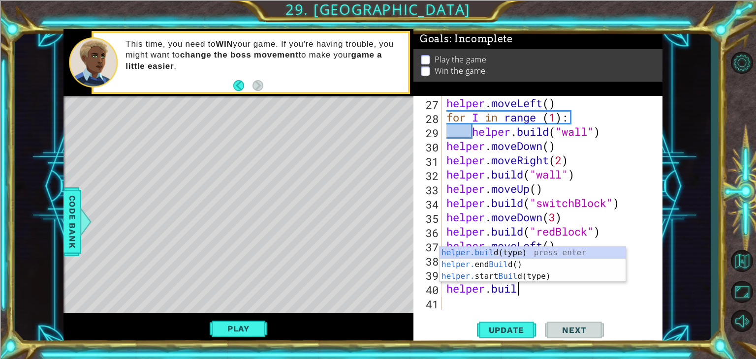
scroll to position [0, 2]
click at [497, 252] on div "[DOMAIN_NAME] (type) press enter helper. end Build () press enter helper. start…" at bounding box center [533, 276] width 186 height 59
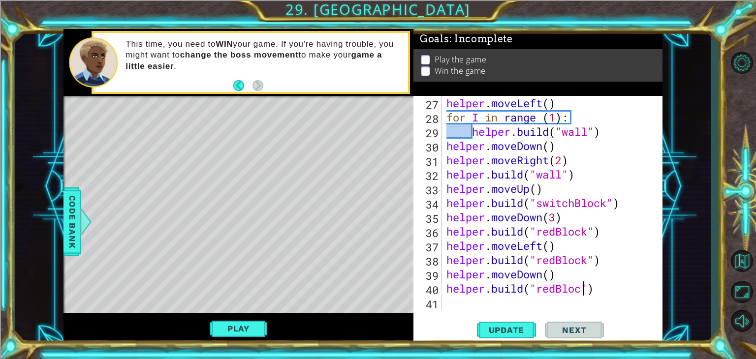
scroll to position [0, 6]
type textarea "[DOMAIN_NAME]("redBlock")"
click at [519, 330] on span "Update" at bounding box center [507, 330] width 56 height 10
click at [226, 327] on button "Play" at bounding box center [239, 329] width 58 height 19
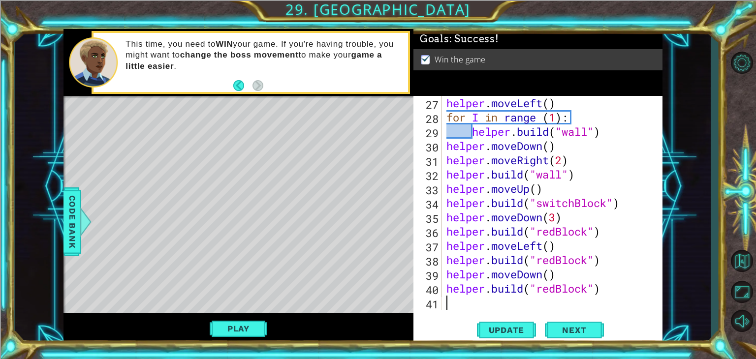
scroll to position [0, 0]
click at [512, 301] on div "helper . moveLeft ( ) for I in range ( 1 ) : helper . build ( "wall" ) helper .…" at bounding box center [551, 217] width 213 height 243
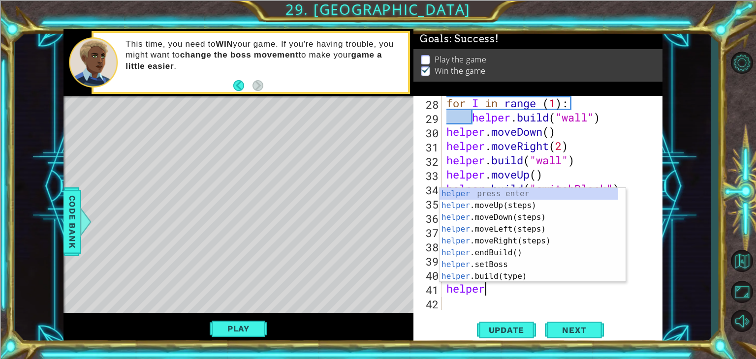
type textarea "helper."
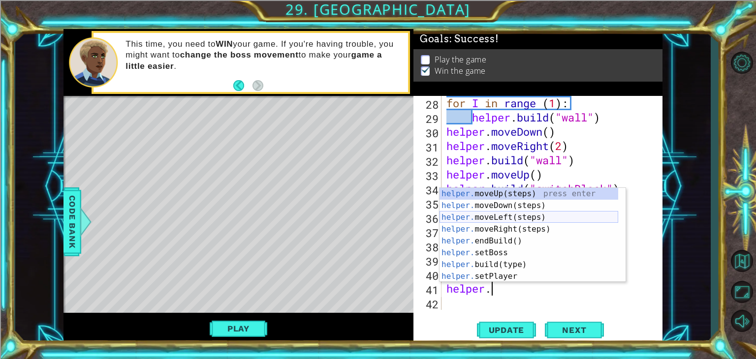
click at [535, 214] on div "helper. moveUp(steps) press enter helper. moveDown(steps) press enter helper. m…" at bounding box center [529, 247] width 179 height 118
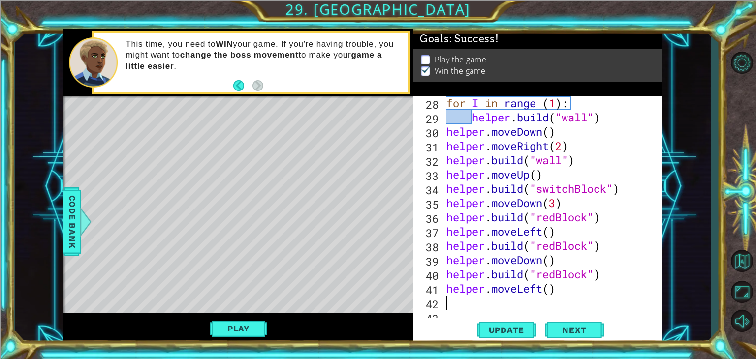
scroll to position [443, 0]
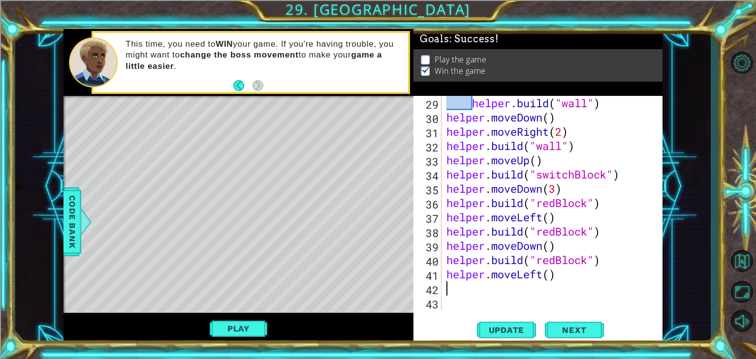
click at [547, 276] on div "helper . build ( "wall" ) helper . moveDown ( ) helper . moveRight ( 2 ) helper…" at bounding box center [551, 217] width 213 height 243
click at [548, 274] on div "helper . build ( "wall" ) helper . moveDown ( ) helper . moveRight ( 2 ) helper…" at bounding box center [551, 217] width 213 height 243
type textarea "helper.moveLeft(5)"
click at [530, 285] on div "helper . build ( "wall" ) helper . moveDown ( ) helper . moveRight ( 2 ) helper…" at bounding box center [551, 217] width 213 height 243
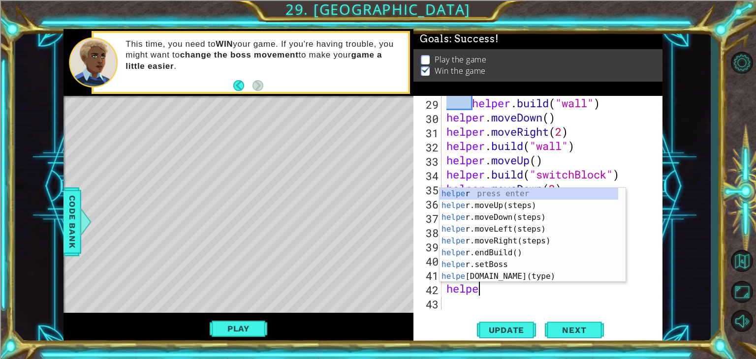
scroll to position [0, 1]
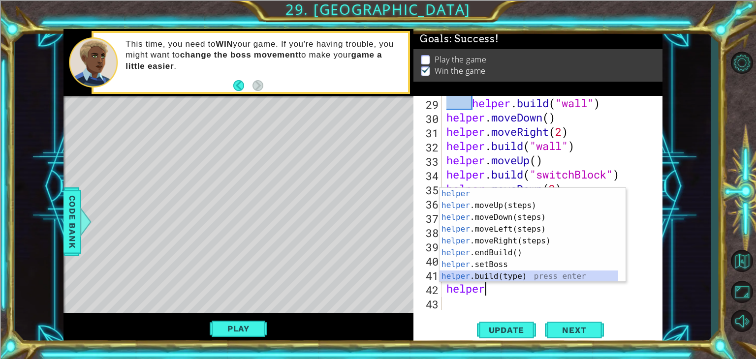
click at [518, 278] on div "helper press enter helper .moveUp(steps) press enter helper .moveDown(steps) pr…" at bounding box center [529, 247] width 179 height 118
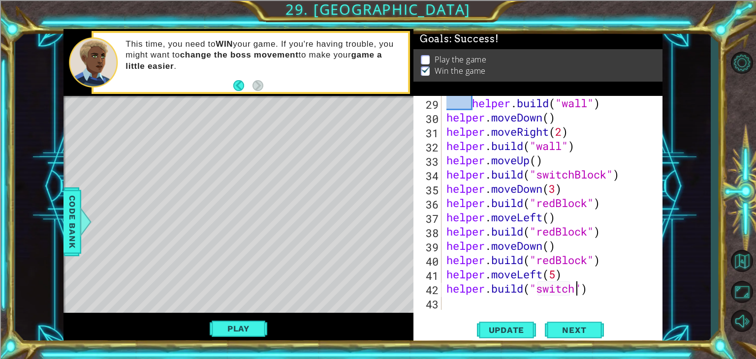
scroll to position [0, 6]
type textarea "[DOMAIN_NAME]("switchBlock")"
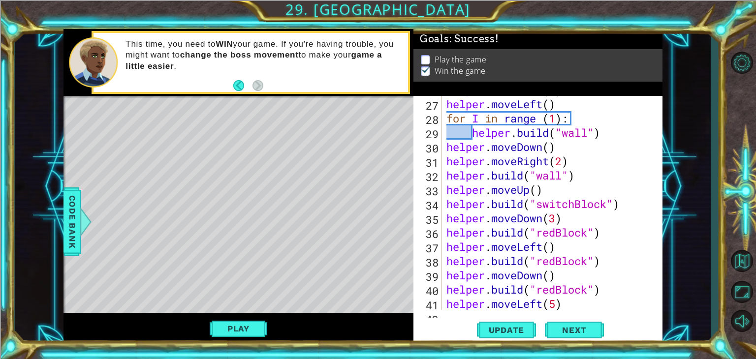
scroll to position [443, 0]
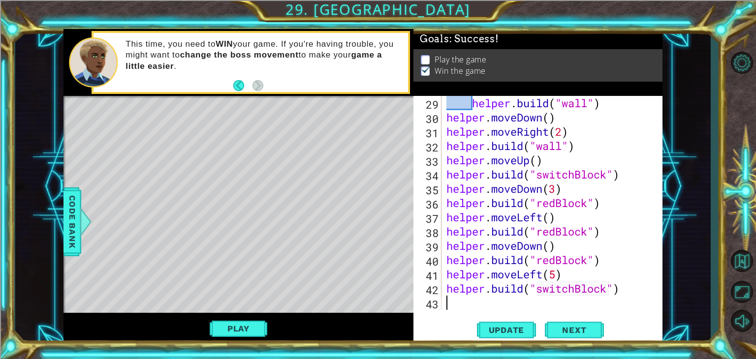
click at [555, 306] on div "helper . build ( "wall" ) helper . moveDown ( ) helper . moveRight ( 2 ) helper…" at bounding box center [551, 217] width 213 height 243
click at [523, 324] on button "Update" at bounding box center [506, 330] width 59 height 25
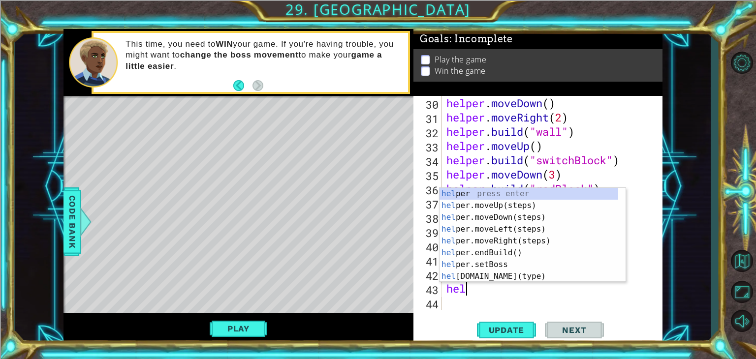
type textarea "help"
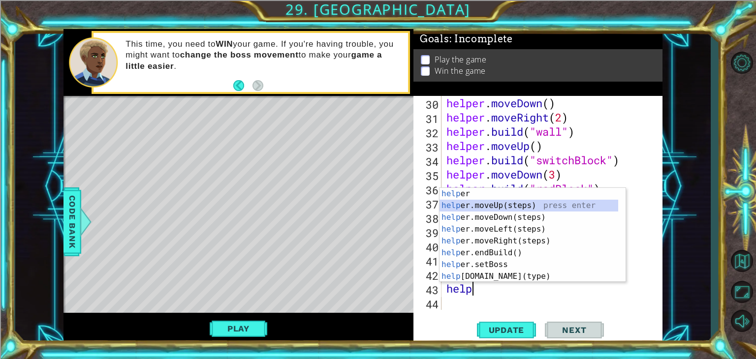
click at [504, 206] on div "help er press enter help er.moveUp(steps) press enter help er.moveDown(steps) p…" at bounding box center [529, 247] width 179 height 118
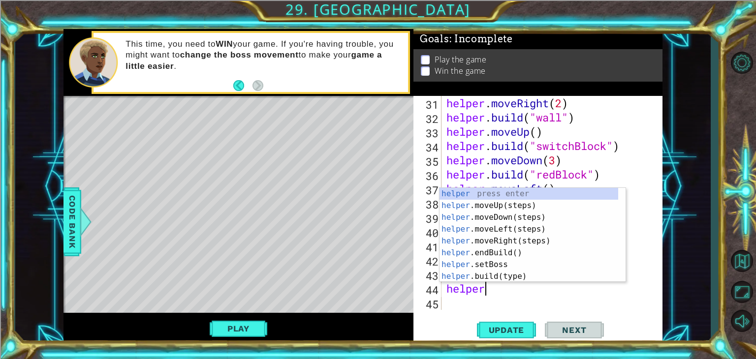
scroll to position [0, 1]
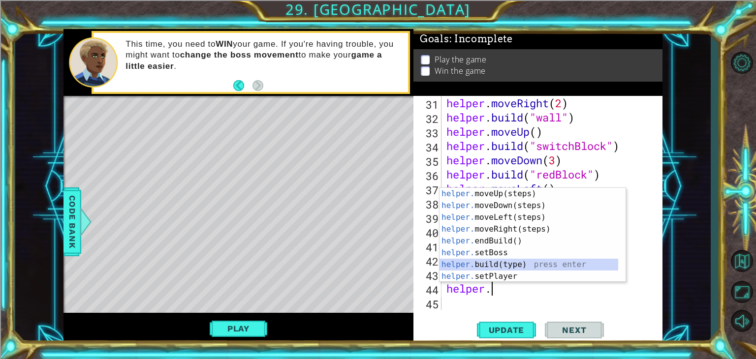
click at [508, 266] on div "helper. moveUp(steps) press enter helper. moveDown(steps) press enter helper. m…" at bounding box center [529, 247] width 179 height 118
type textarea "[DOMAIN_NAME]("wall")"
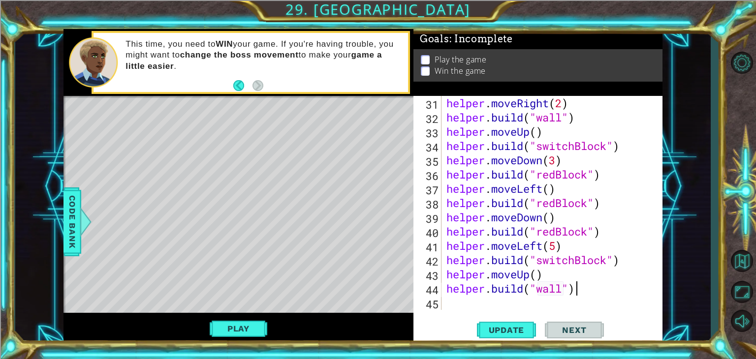
click at [579, 285] on div "helper . moveRight ( 2 ) helper . build ( "wall" ) helper . moveUp ( ) helper .…" at bounding box center [551, 217] width 213 height 243
click at [545, 299] on div "helper . moveRight ( 2 ) helper . build ( "wall" ) helper . moveUp ( ) helper .…" at bounding box center [551, 217] width 213 height 243
drag, startPoint x: 562, startPoint y: 294, endPoint x: 541, endPoint y: 288, distance: 22.0
click at [541, 288] on div "helper . moveRight ( 2 ) helper . build ( "wall" ) helper . moveUp ( ) helper .…" at bounding box center [551, 217] width 213 height 243
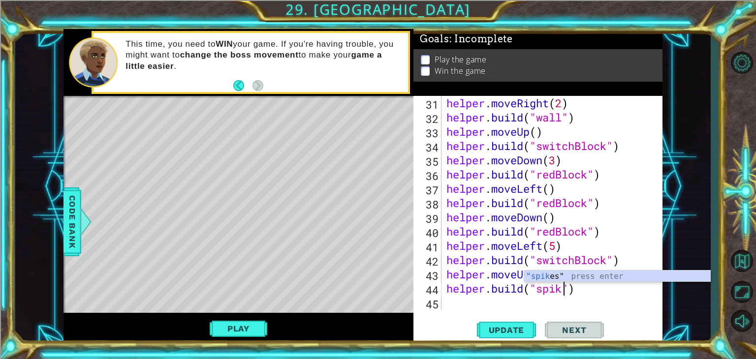
scroll to position [0, 5]
click at [534, 275] on div ""spike s" press enter" at bounding box center [617, 288] width 186 height 35
type textarea "[DOMAIN_NAME]("spikes")"
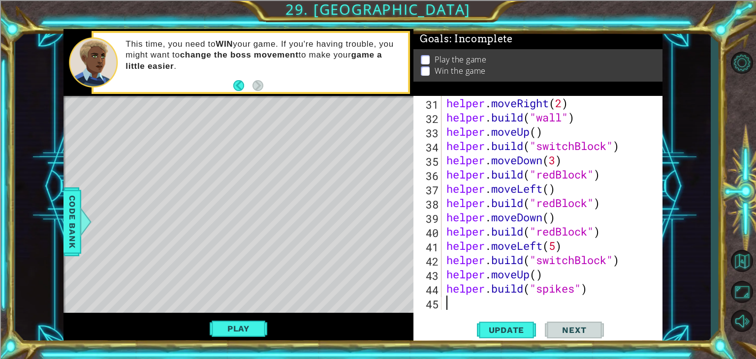
click at [518, 306] on div "helper . moveRight ( 2 ) helper . build ( "wall" ) helper . moveUp ( ) helper .…" at bounding box center [551, 217] width 213 height 243
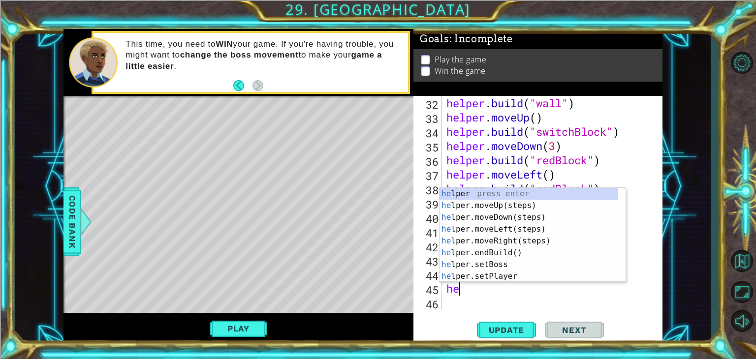
scroll to position [0, 0]
type textarea "help"
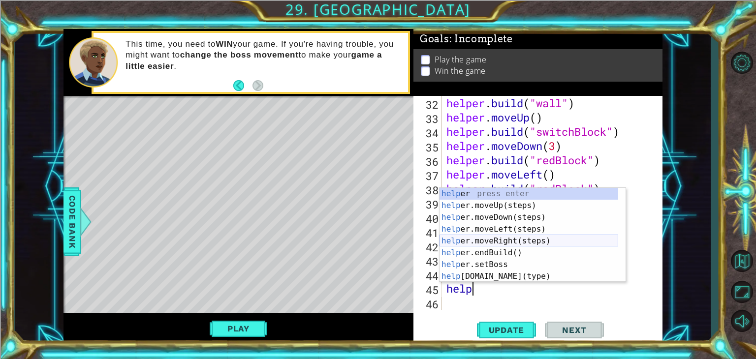
click at [513, 238] on div "help er press enter help er.moveUp(steps) press enter help er.moveDown(steps) p…" at bounding box center [529, 247] width 179 height 118
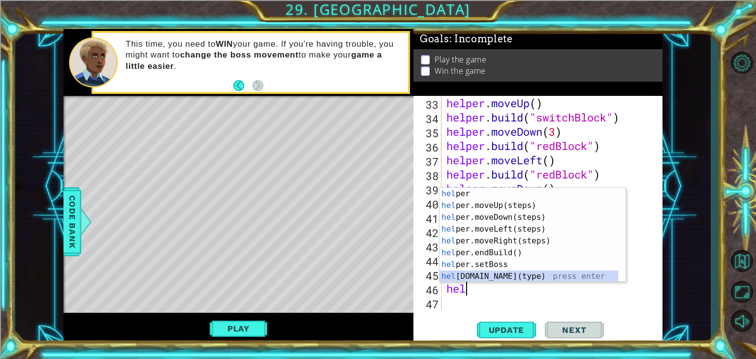
click at [525, 276] on div "hel per press enter hel per.moveUp(steps) press enter hel per.moveDown(steps) p…" at bounding box center [529, 247] width 179 height 118
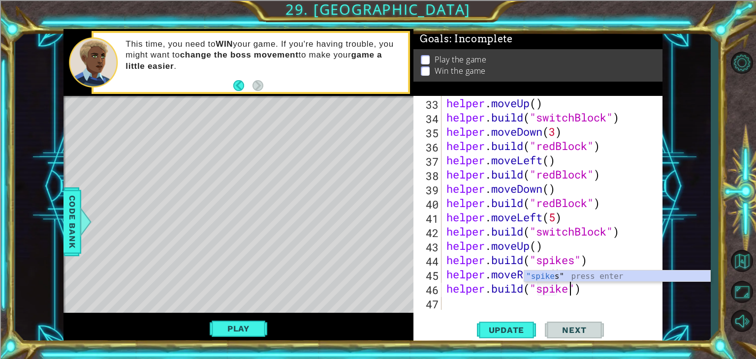
scroll to position [0, 6]
click at [571, 274] on div ""spikes " press enter" at bounding box center [617, 288] width 186 height 35
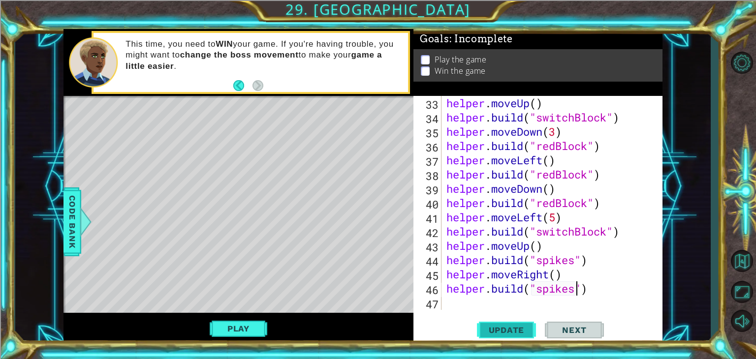
type textarea "[DOMAIN_NAME]("spikes")"
click at [515, 323] on button "Update" at bounding box center [506, 330] width 59 height 25
click at [500, 298] on div "helper . moveUp ( ) helper . build ( "switchBlock" ) helper . moveDown ( 3 ) he…" at bounding box center [551, 217] width 213 height 243
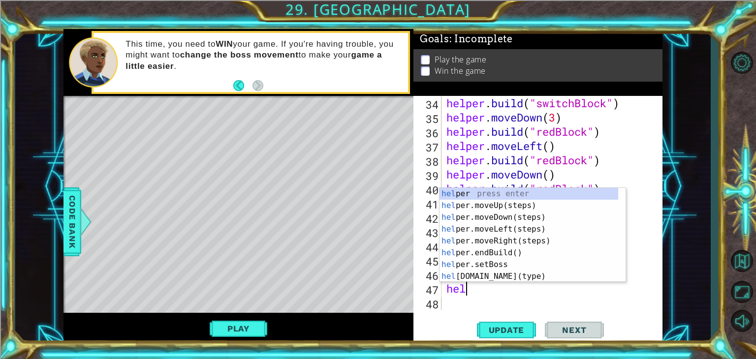
scroll to position [0, 0]
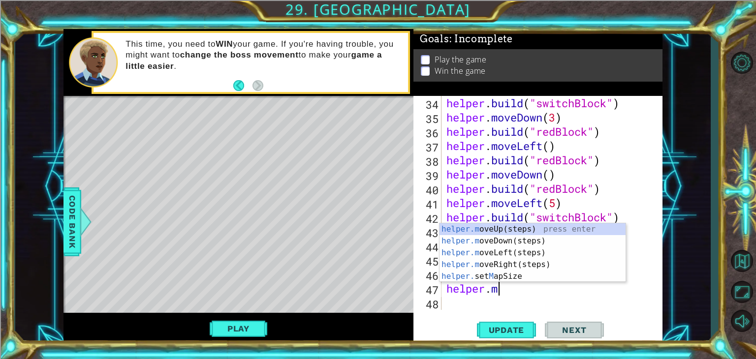
type textarea "[DOMAIN_NAME]"
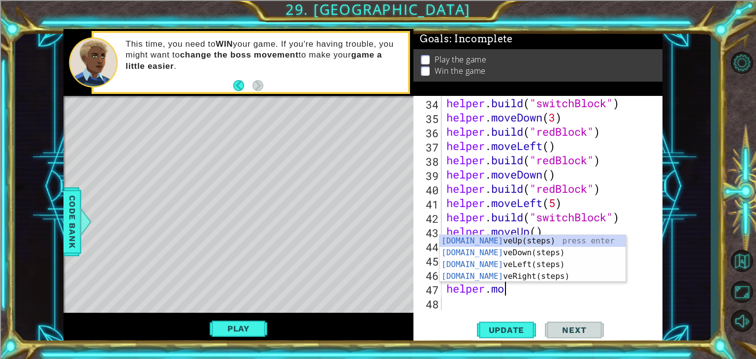
scroll to position [0, 2]
click at [535, 238] on div "[DOMAIN_NAME] veUp(steps) press enter [DOMAIN_NAME] veDown(steps) press enter […" at bounding box center [533, 270] width 186 height 71
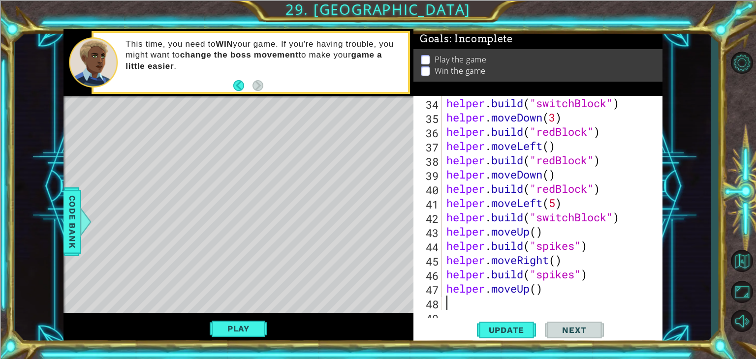
scroll to position [528, 0]
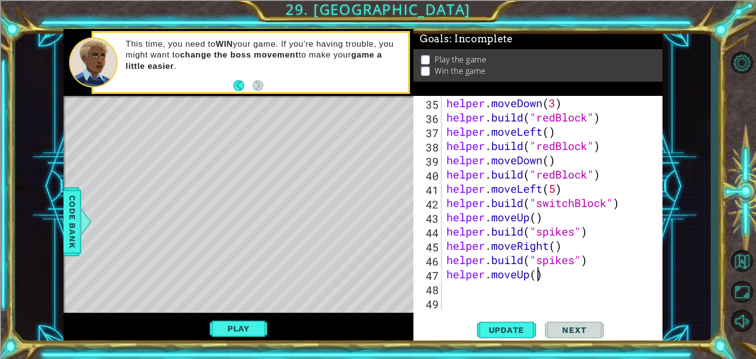
click at [539, 281] on div "helper . moveDown ( 3 ) helper . build ( "redBlock" ) helper . moveLeft ( ) hel…" at bounding box center [551, 217] width 213 height 243
type textarea "helper.moveUp(2)"
click at [532, 291] on div "helper . moveDown ( 3 ) helper . build ( "redBlock" ) helper . moveLeft ( ) hel…" at bounding box center [551, 217] width 213 height 243
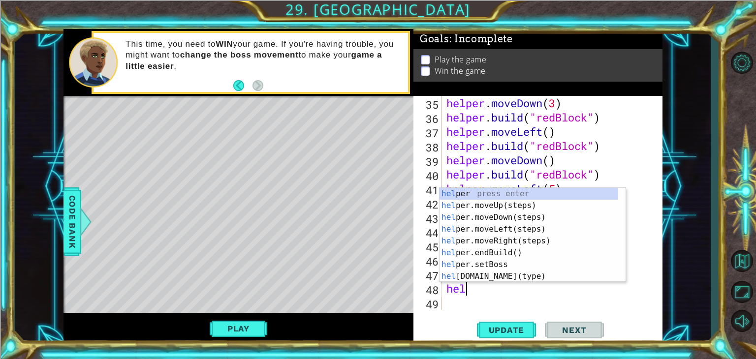
scroll to position [0, 0]
type textarea "help"
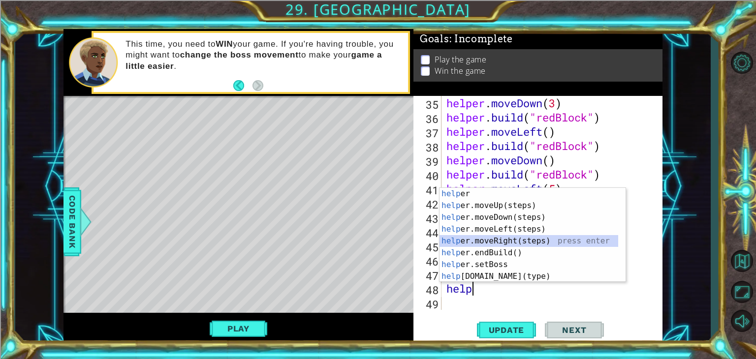
click at [507, 237] on div "help er press enter help er.moveUp(steps) press enter help er.moveDown(steps) p…" at bounding box center [529, 247] width 179 height 118
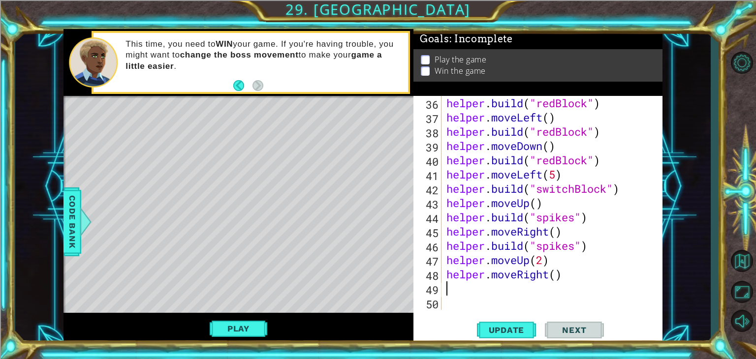
scroll to position [542, 0]
click at [555, 277] on div "helper . build ( "redBlock" ) helper . moveLeft ( ) helper . build ( "redBlock"…" at bounding box center [551, 217] width 213 height 243
type textarea "helper.moveRight(4)"
click at [530, 289] on div "helper . build ( "redBlock" ) helper . moveLeft ( ) helper . build ( "redBlock"…" at bounding box center [551, 217] width 213 height 243
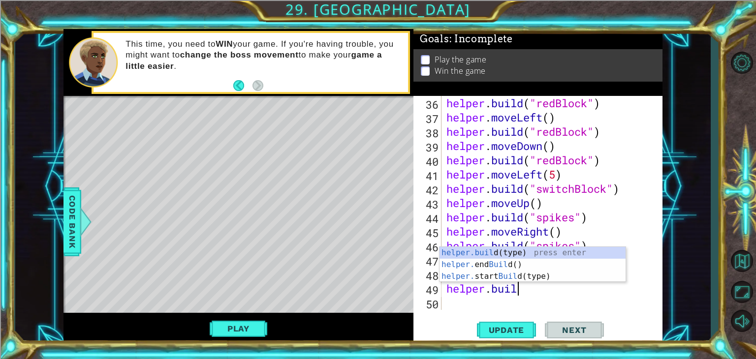
scroll to position [0, 2]
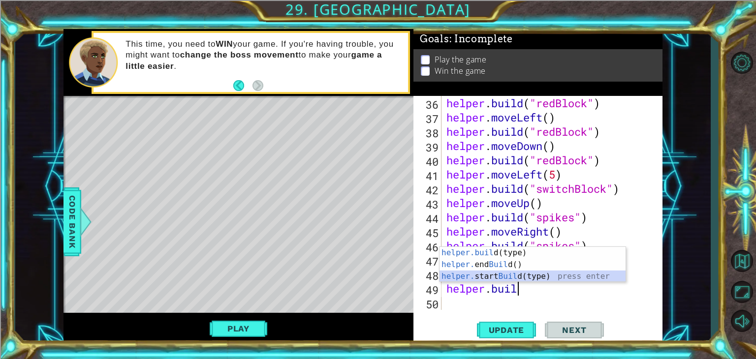
click at [524, 276] on div "helper.buil d(type) press enter helper. end Buil d() press enter helper. start …" at bounding box center [533, 276] width 186 height 59
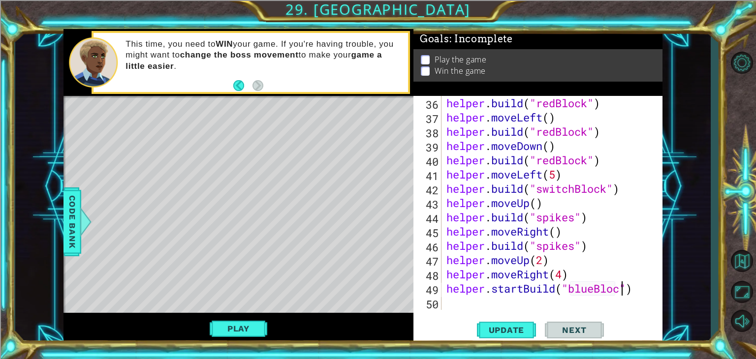
scroll to position [0, 8]
type textarea "helper.startBuild("blueBlock")"
click at [522, 329] on span "Update" at bounding box center [507, 330] width 56 height 10
click at [492, 327] on span "Update" at bounding box center [507, 330] width 56 height 10
